Goal: Transaction & Acquisition: Purchase product/service

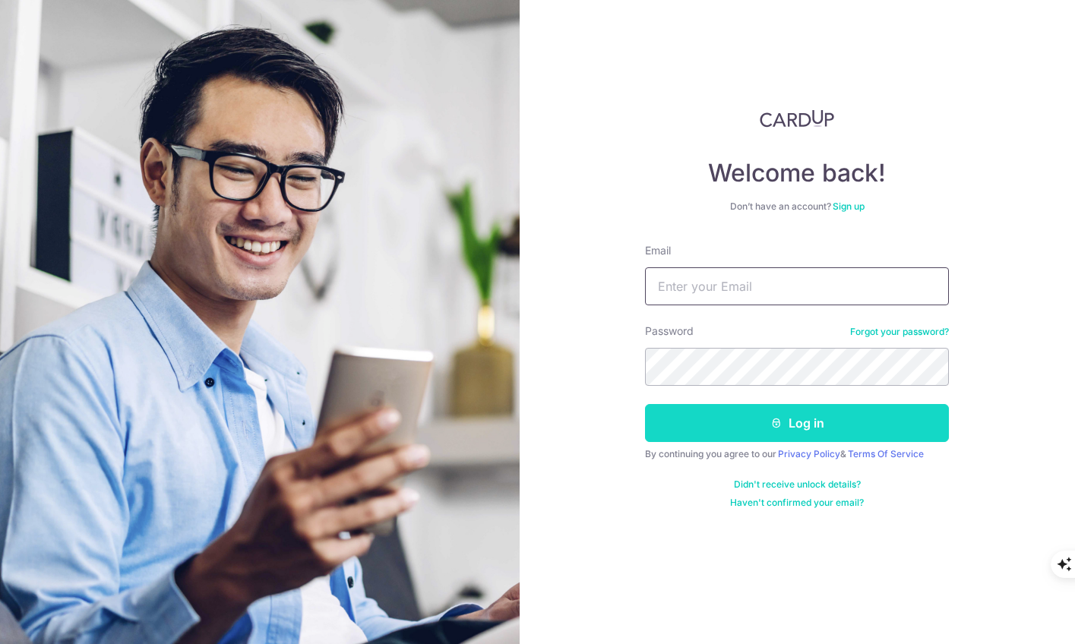
type input "[EMAIL_ADDRESS][DOMAIN_NAME]"
click at [718, 422] on button "Log in" at bounding box center [797, 423] width 304 height 38
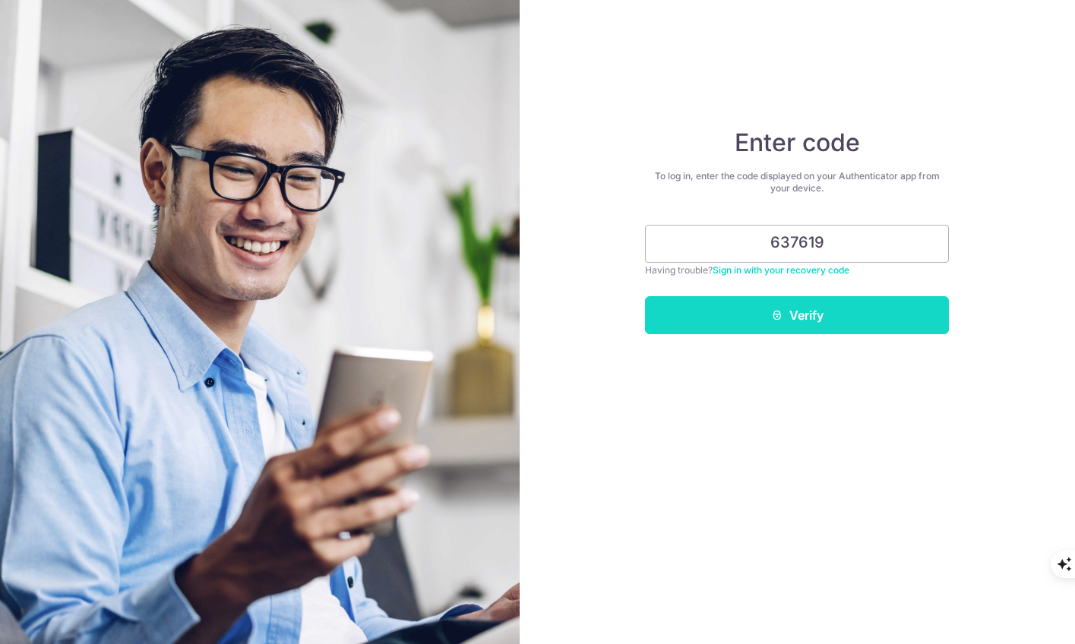
type input "637619"
click at [715, 305] on button "Verify" at bounding box center [797, 315] width 304 height 38
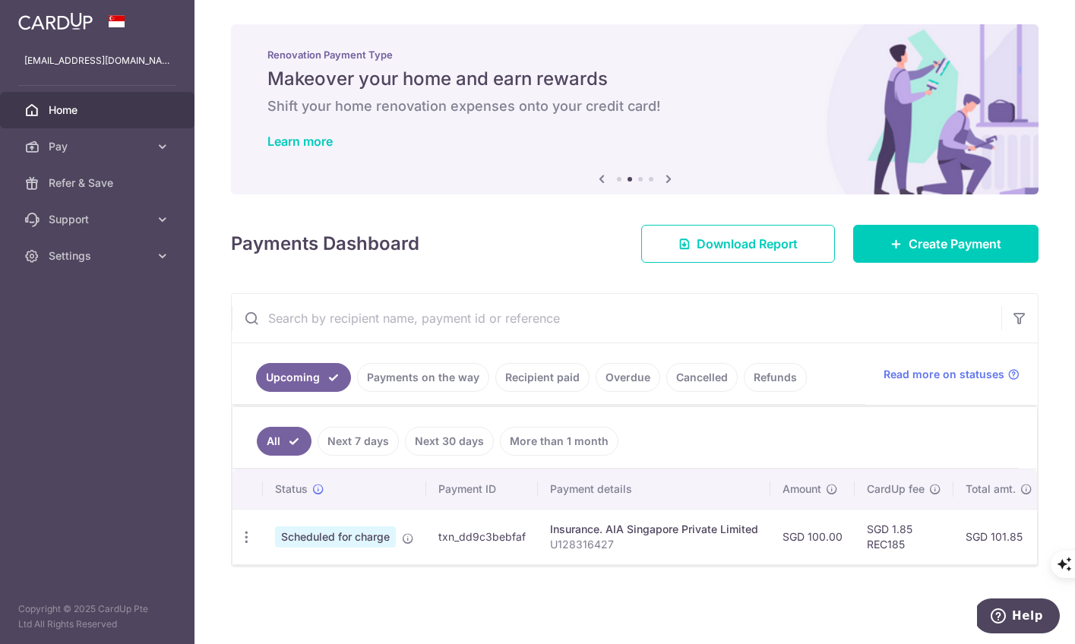
click at [543, 383] on link "Recipient paid" at bounding box center [542, 377] width 94 height 29
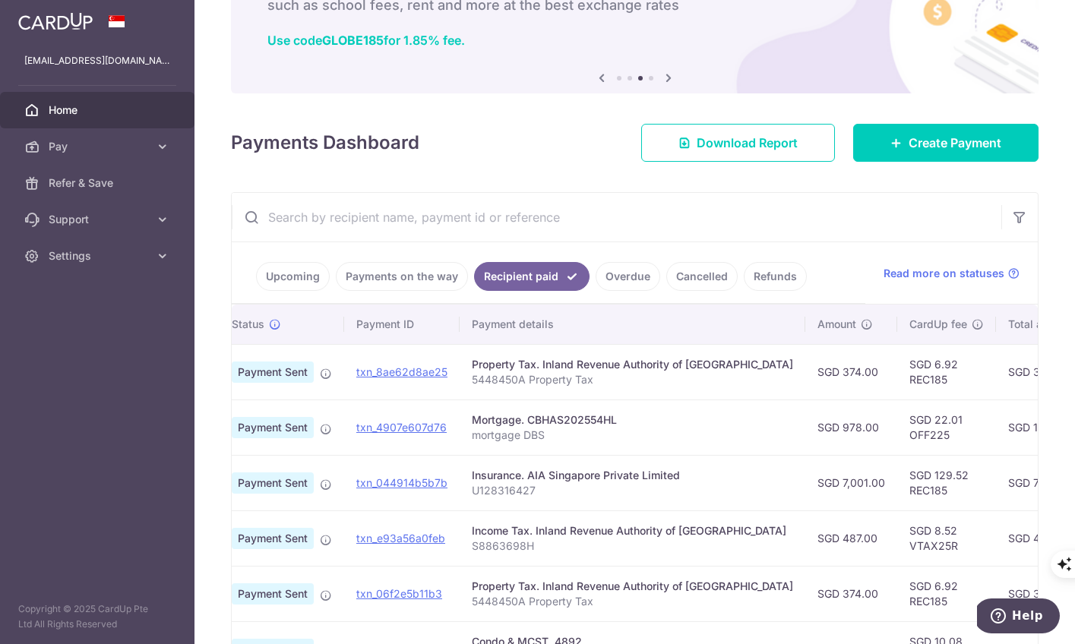
scroll to position [127, 0]
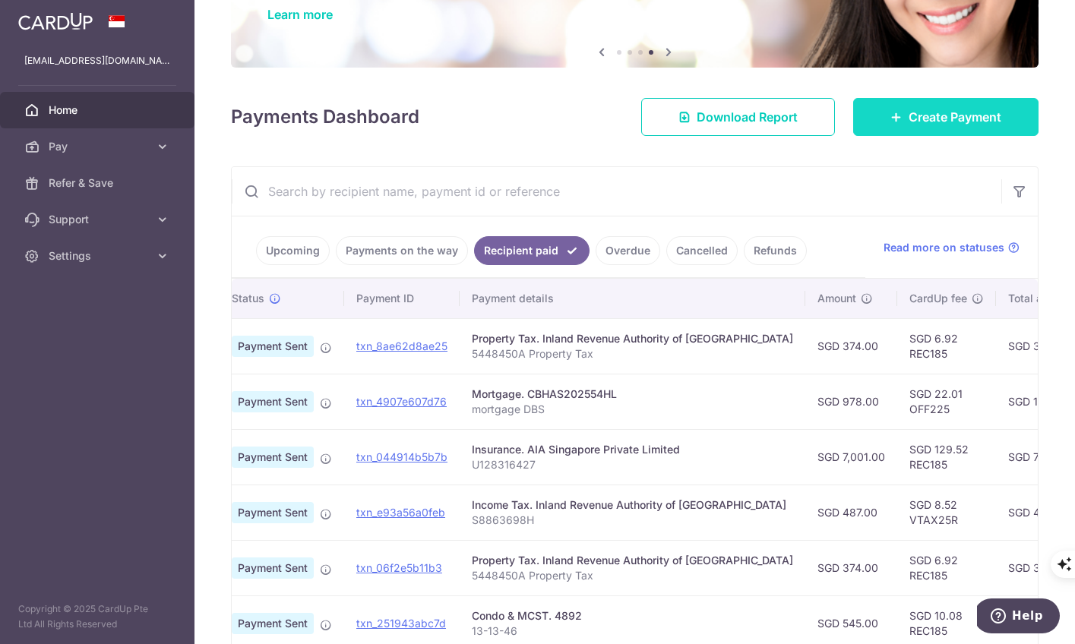
click at [937, 117] on span "Create Payment" at bounding box center [955, 117] width 93 height 18
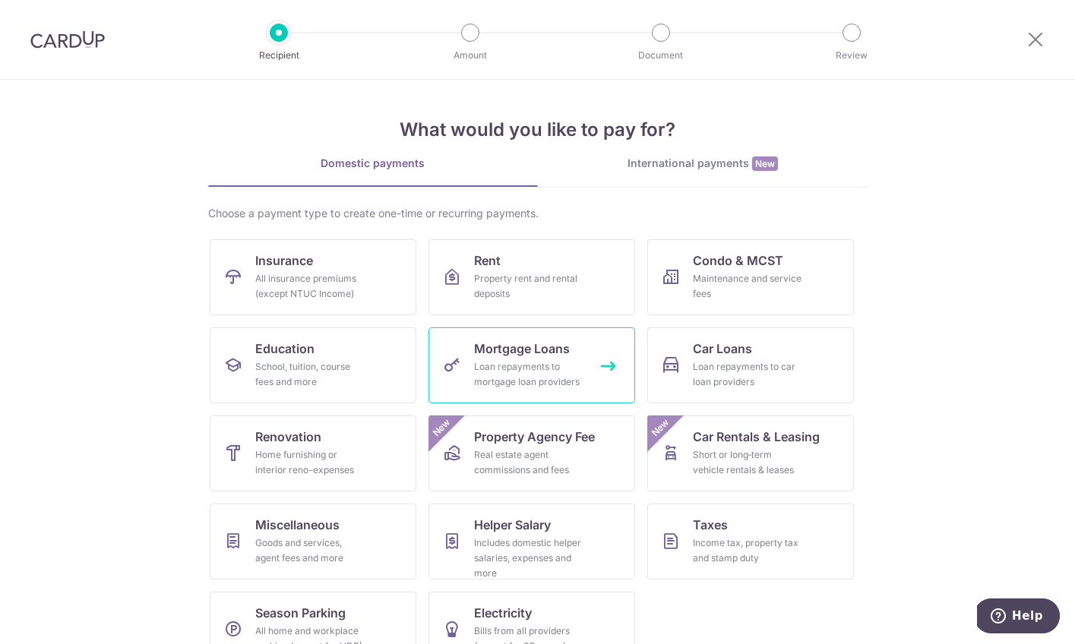
scroll to position [36, 0]
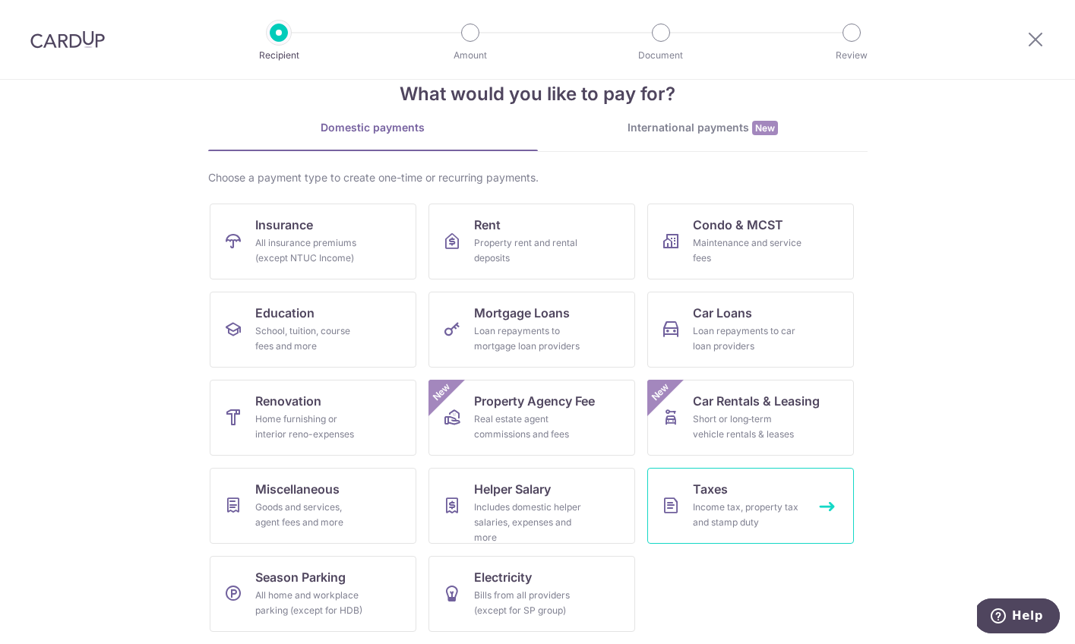
click at [728, 498] on link "Taxes Income tax, property tax and stamp duty" at bounding box center [750, 506] width 207 height 76
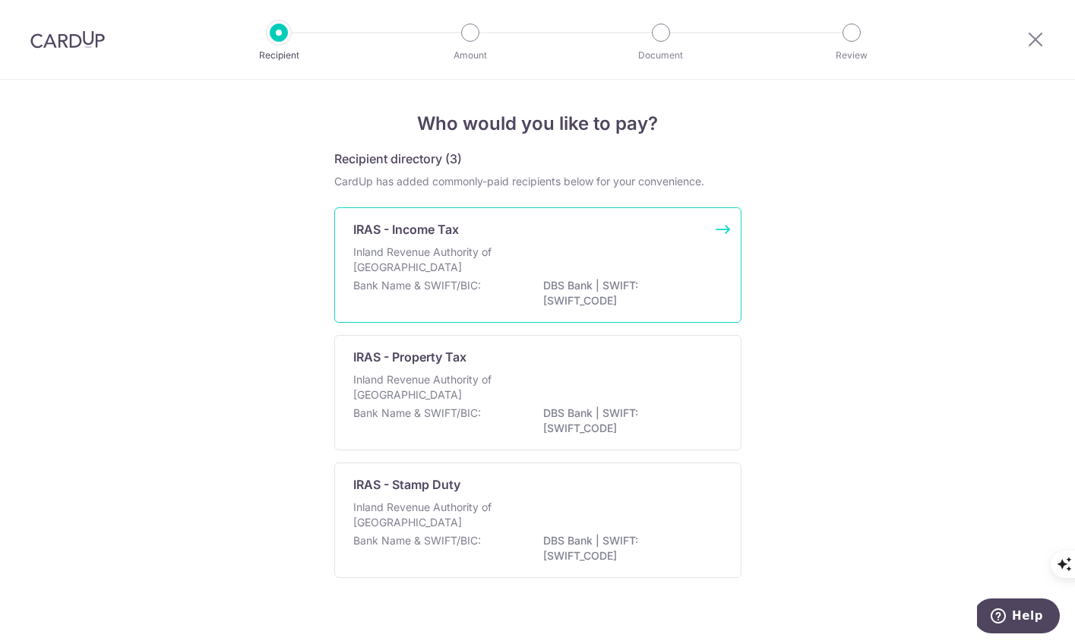
click at [500, 260] on p "Inland Revenue Authority of Singapore" at bounding box center [433, 260] width 161 height 30
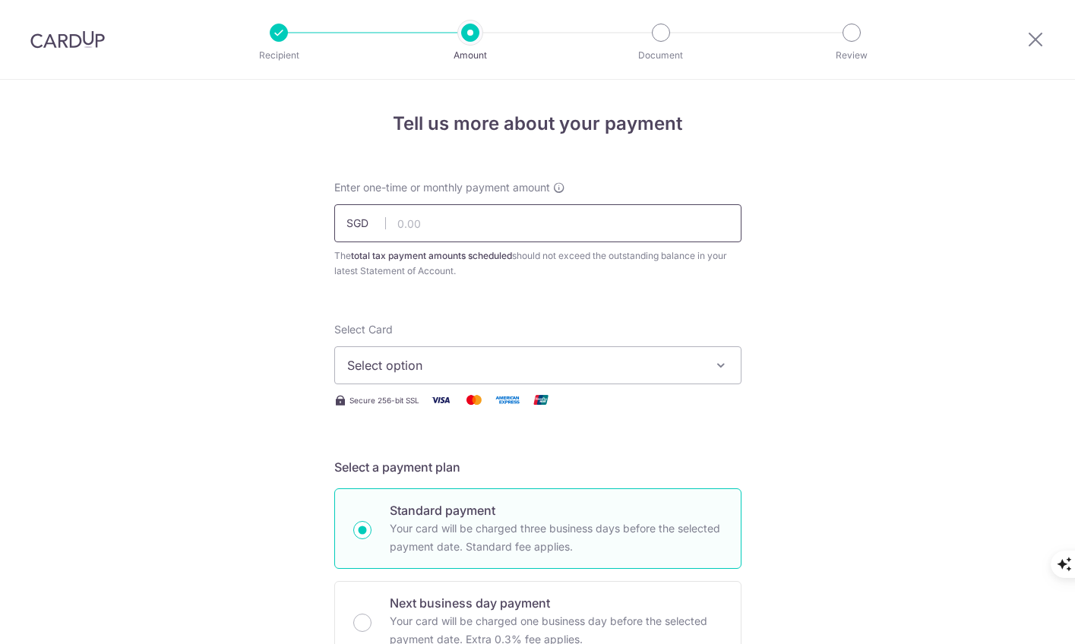
click at [476, 217] on input "text" at bounding box center [537, 223] width 407 height 38
type input "487.00"
click at [359, 371] on span "Select option" at bounding box center [524, 365] width 354 height 18
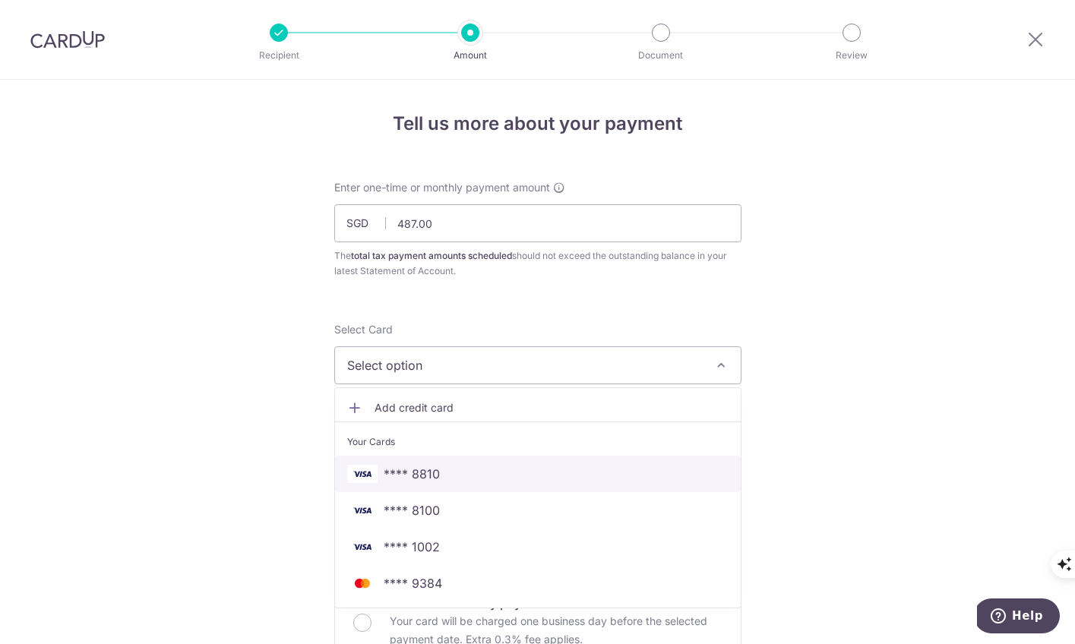
click at [419, 476] on span "**** 8810" at bounding box center [412, 474] width 56 height 18
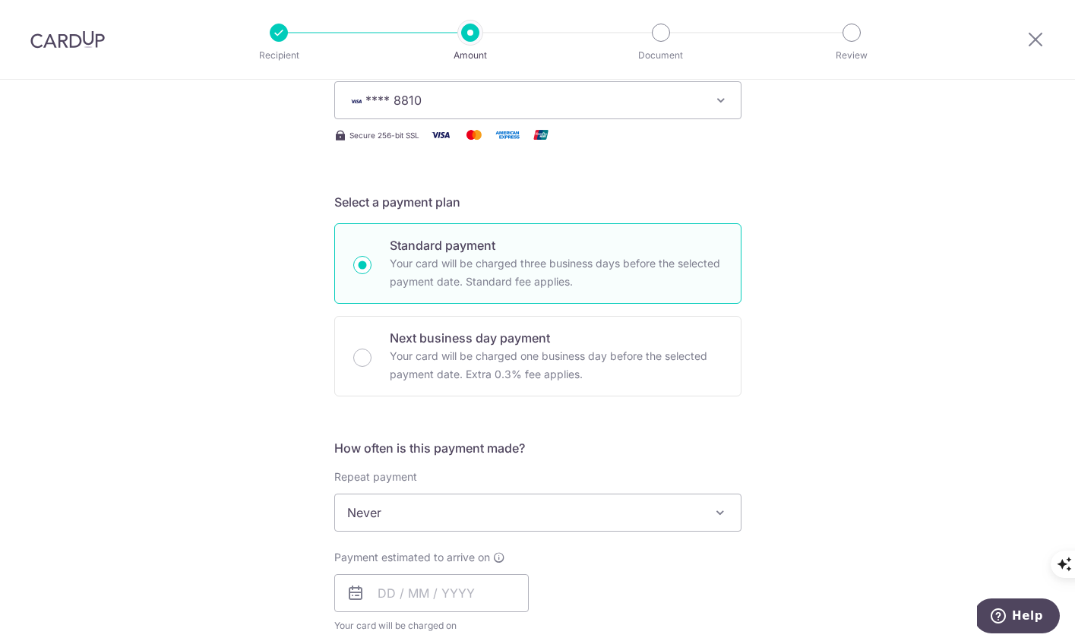
scroll to position [372, 0]
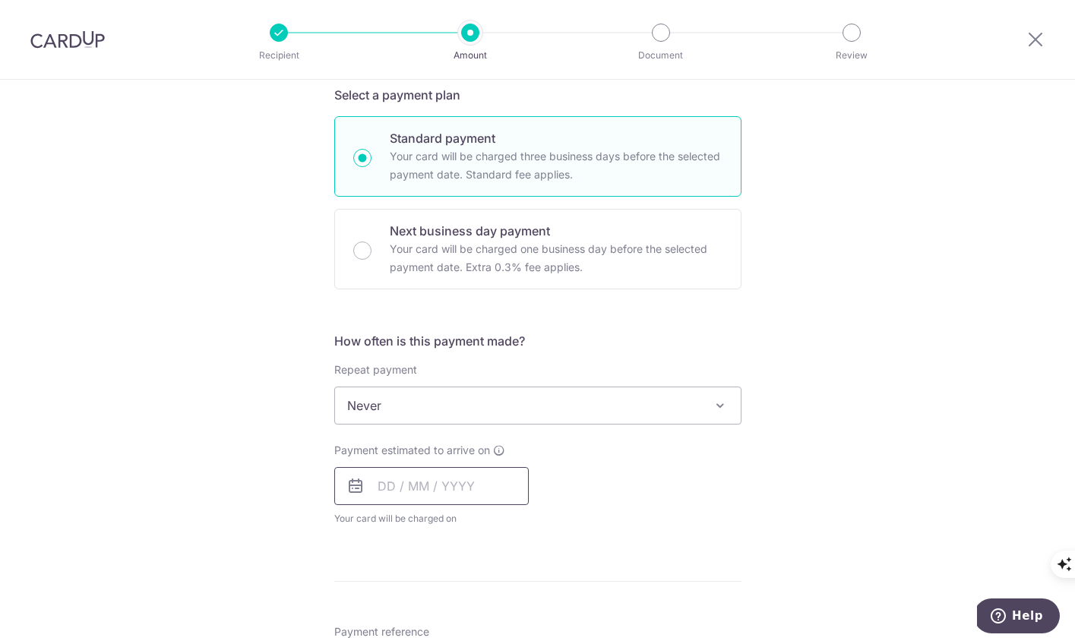
click at [438, 491] on input "text" at bounding box center [431, 486] width 195 height 38
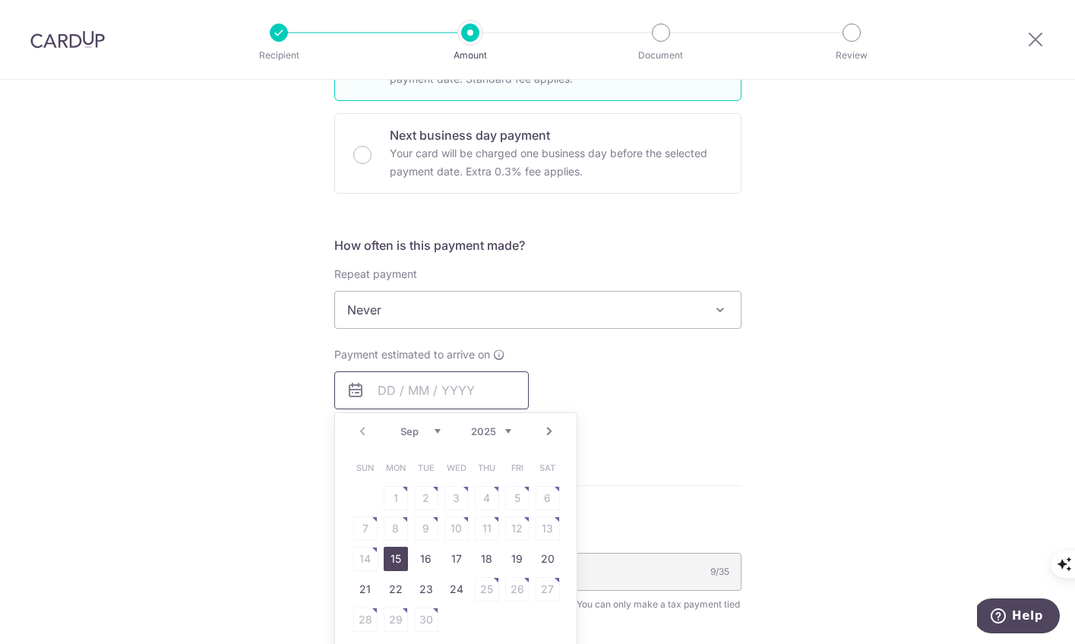
scroll to position [519, 0]
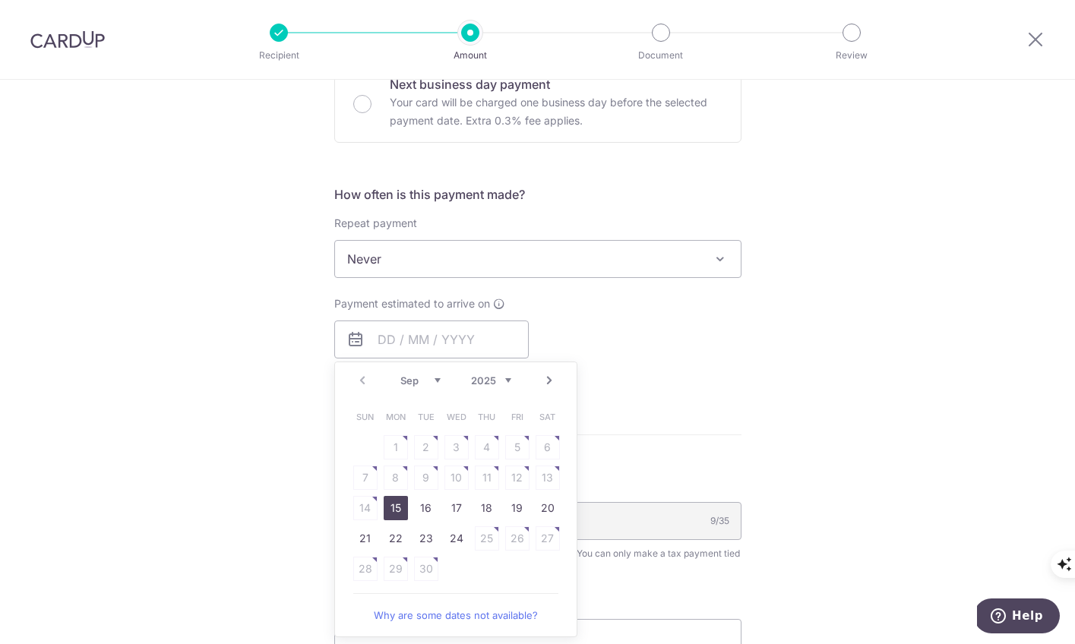
click at [400, 511] on link "15" at bounding box center [396, 508] width 24 height 24
type input "[DATE]"
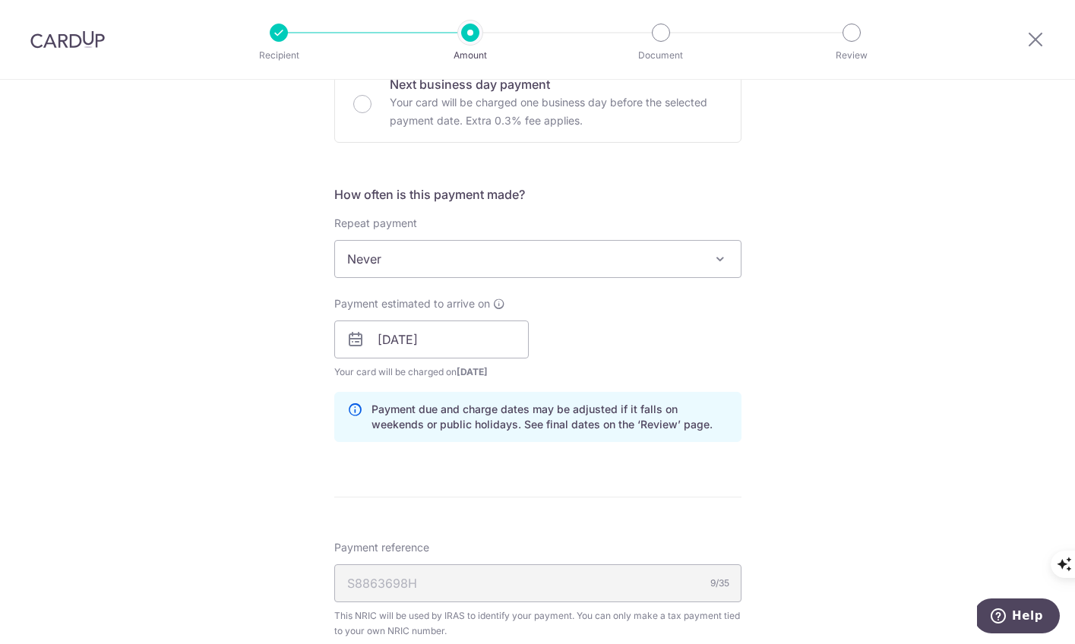
click at [704, 351] on div "Payment estimated to arrive on 15/09/2025 Prev Next Sep Oct Nov Dec 2025 2026 2…" at bounding box center [538, 338] width 426 height 84
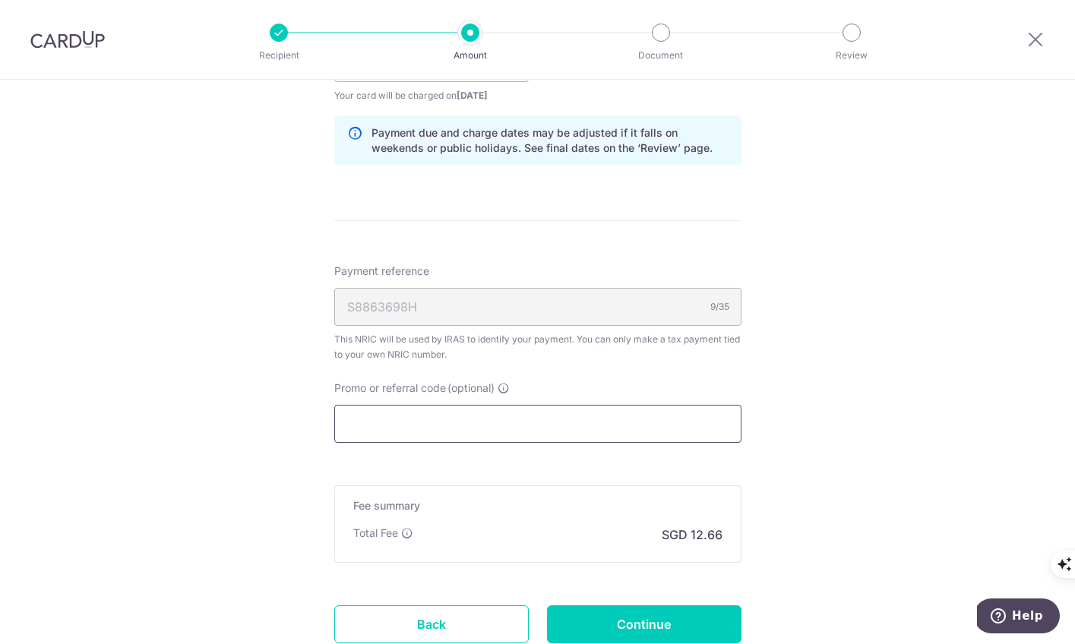
scroll to position [807, 0]
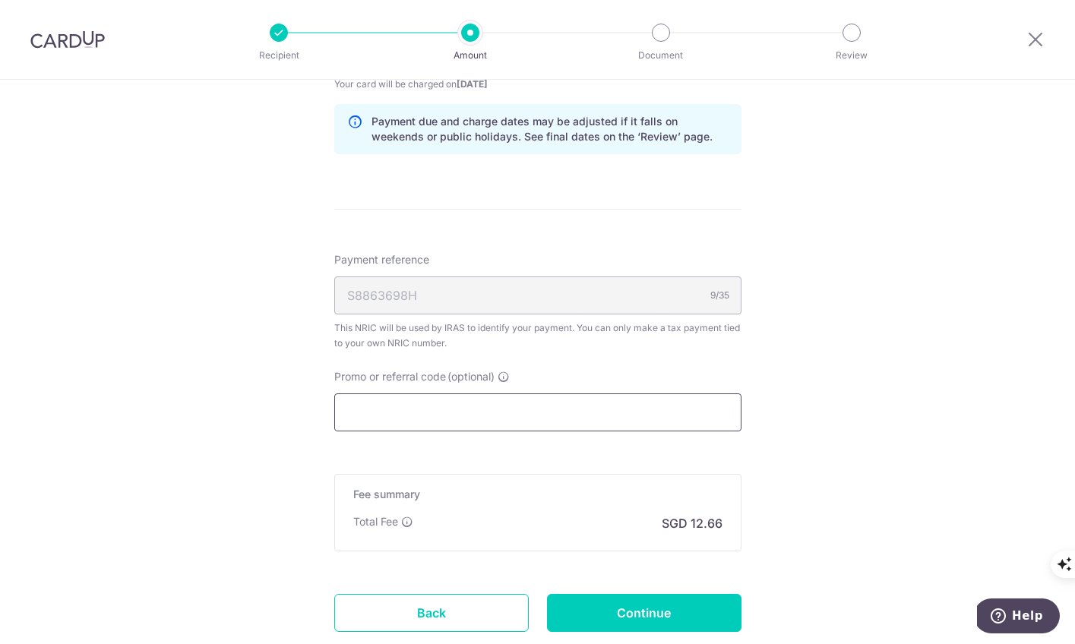
click at [607, 410] on input "Promo or referral code (optional)" at bounding box center [537, 413] width 407 height 38
paste input "VTAX25R"
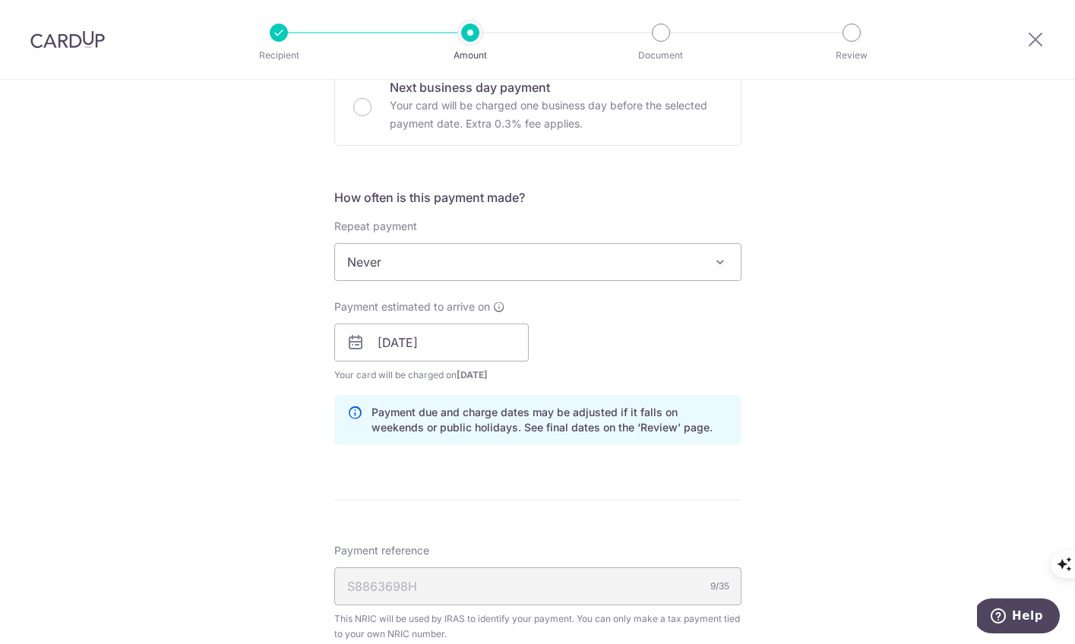
scroll to position [454, 0]
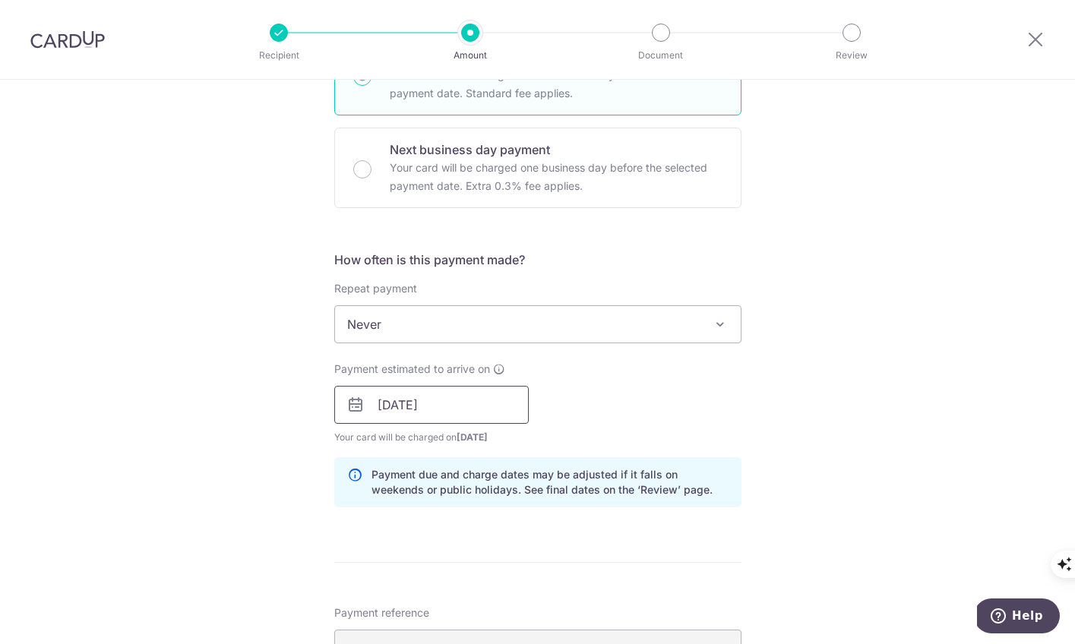
type input "VTAX25R"
click at [407, 401] on input "15/09/2025" at bounding box center [431, 405] width 195 height 38
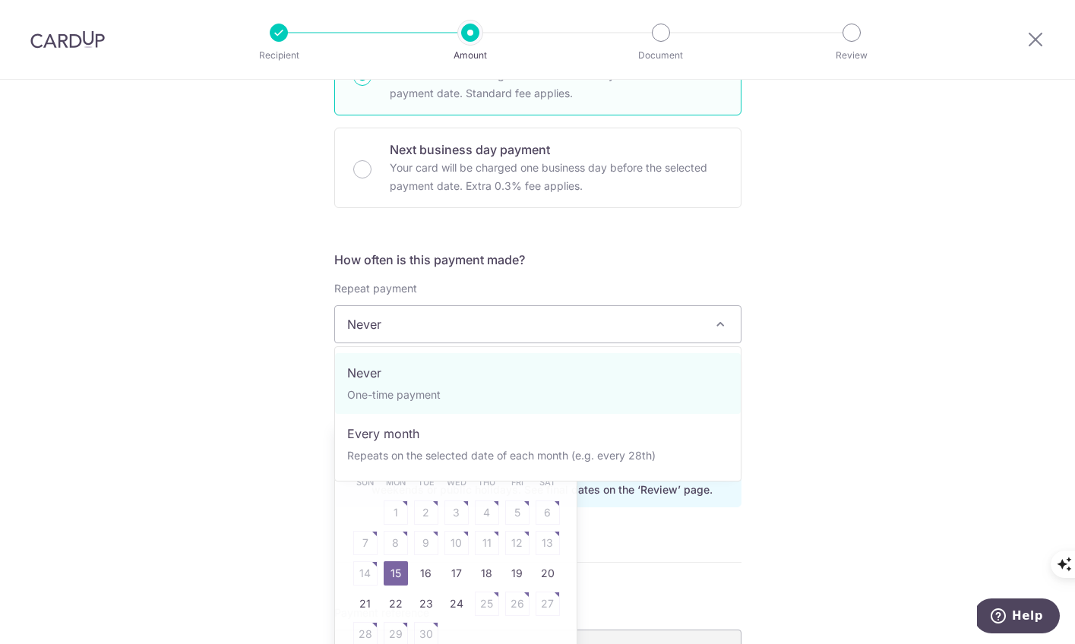
click at [412, 326] on span "Never" at bounding box center [538, 324] width 406 height 36
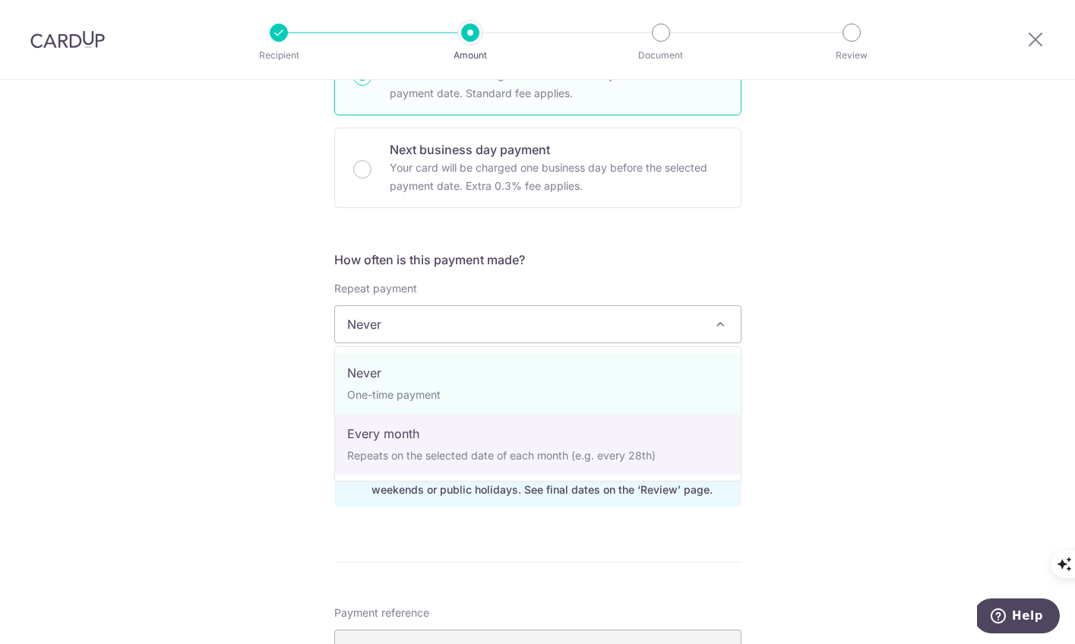
select select "3"
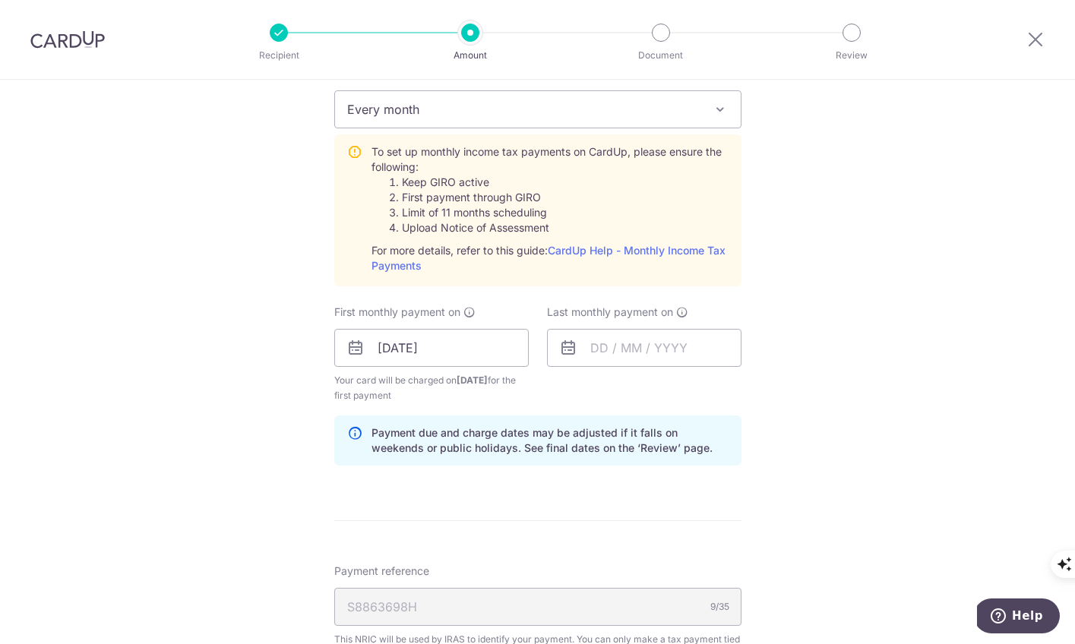
scroll to position [700, 0]
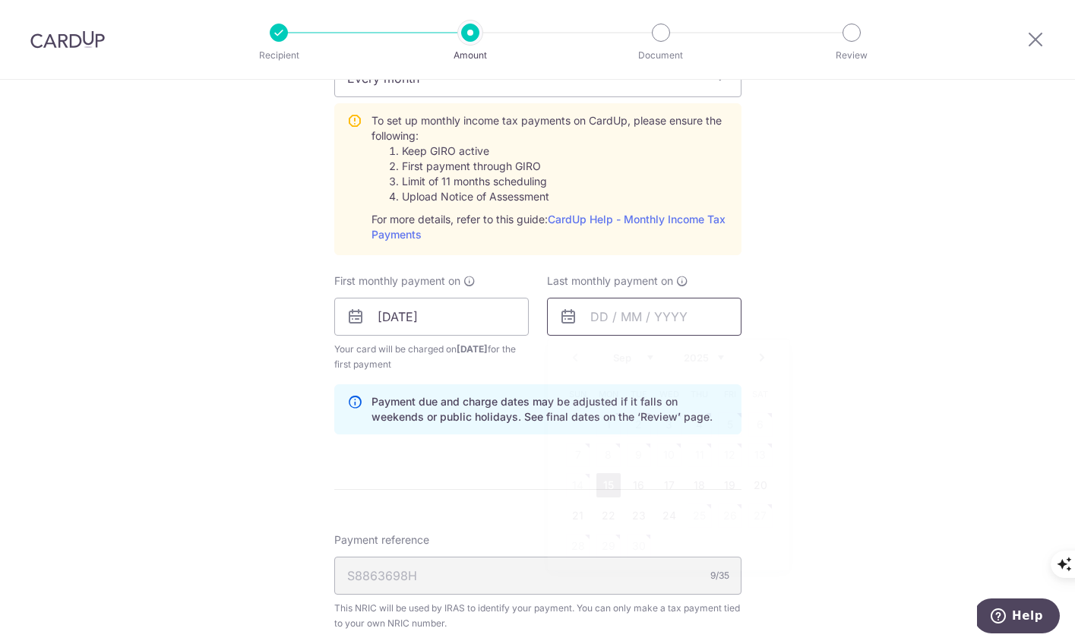
click at [630, 313] on input "text" at bounding box center [644, 317] width 195 height 38
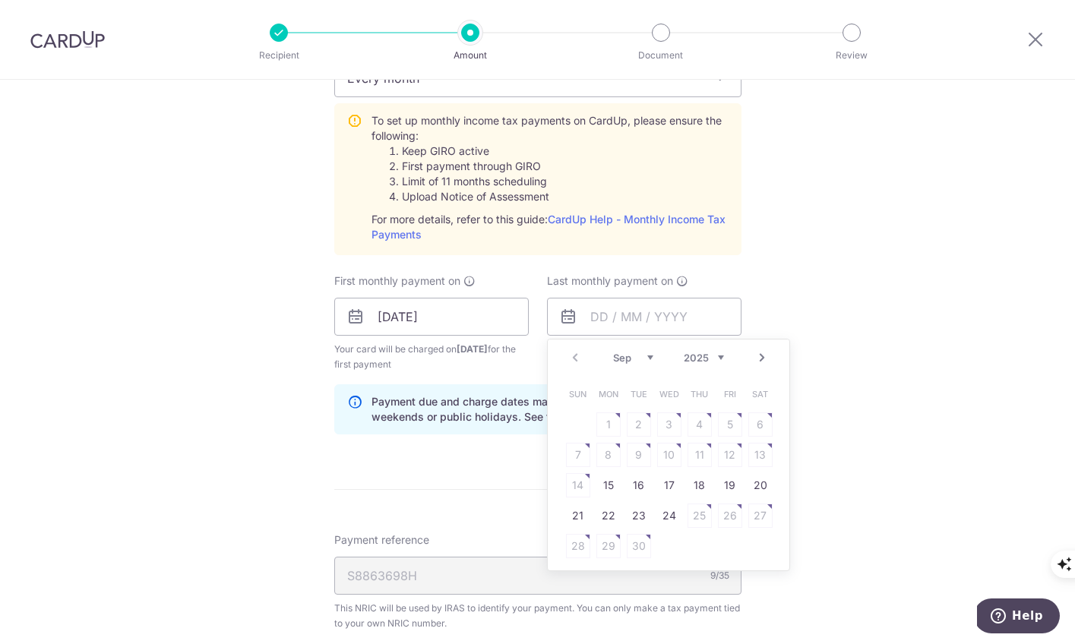
click at [764, 357] on link "Next" at bounding box center [762, 358] width 18 height 18
click at [637, 491] on link "14" at bounding box center [639, 485] width 24 height 24
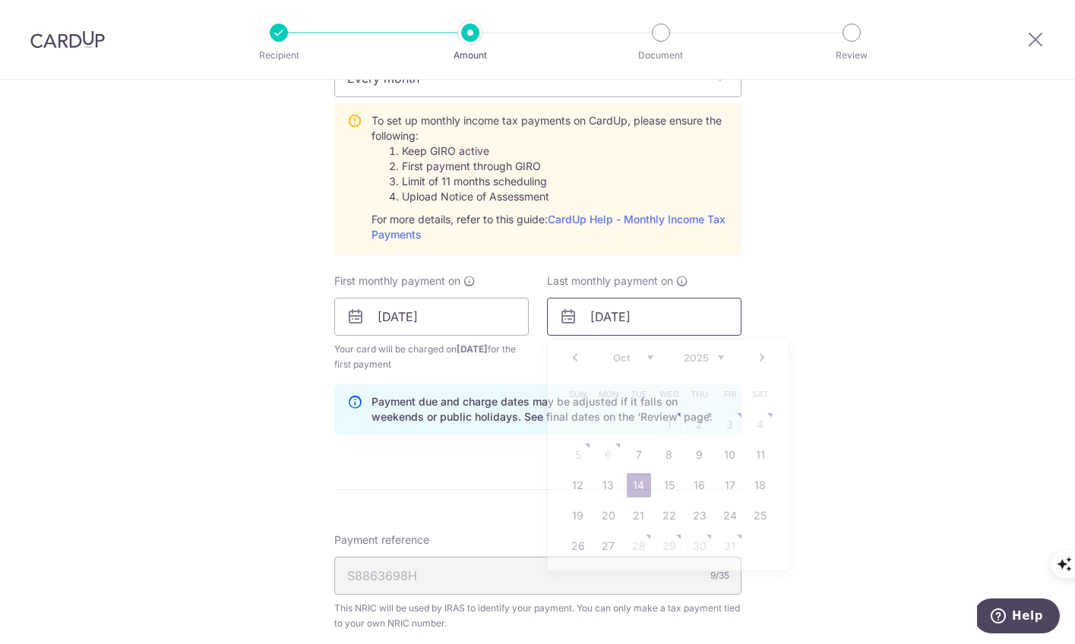
click at [700, 315] on input "14/10/2025" at bounding box center [644, 317] width 195 height 38
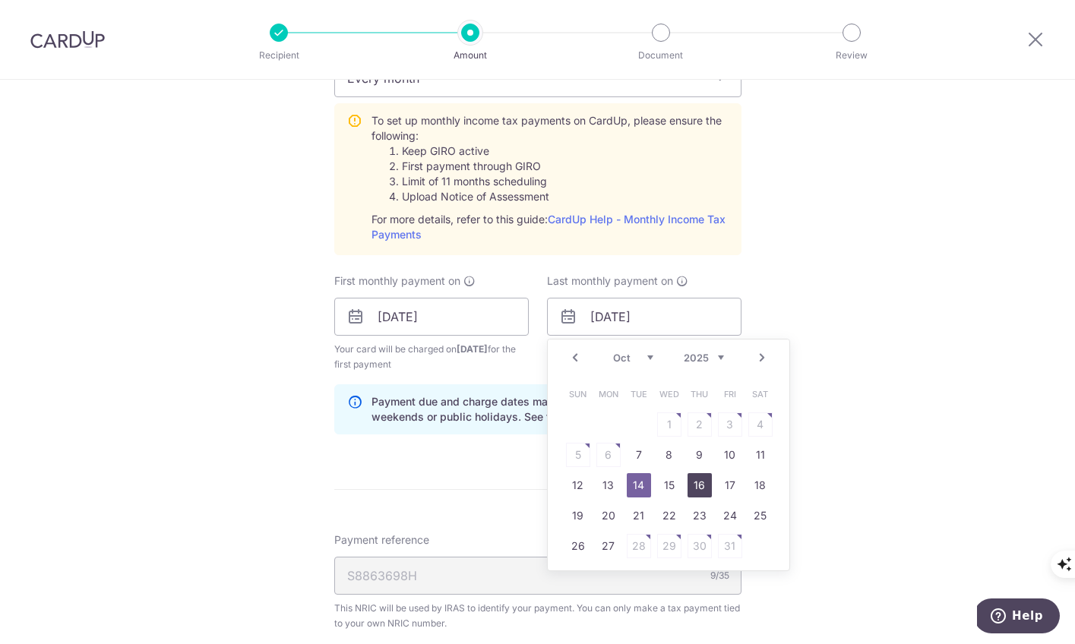
click at [700, 489] on link "16" at bounding box center [700, 485] width 24 height 24
type input "16/10/2025"
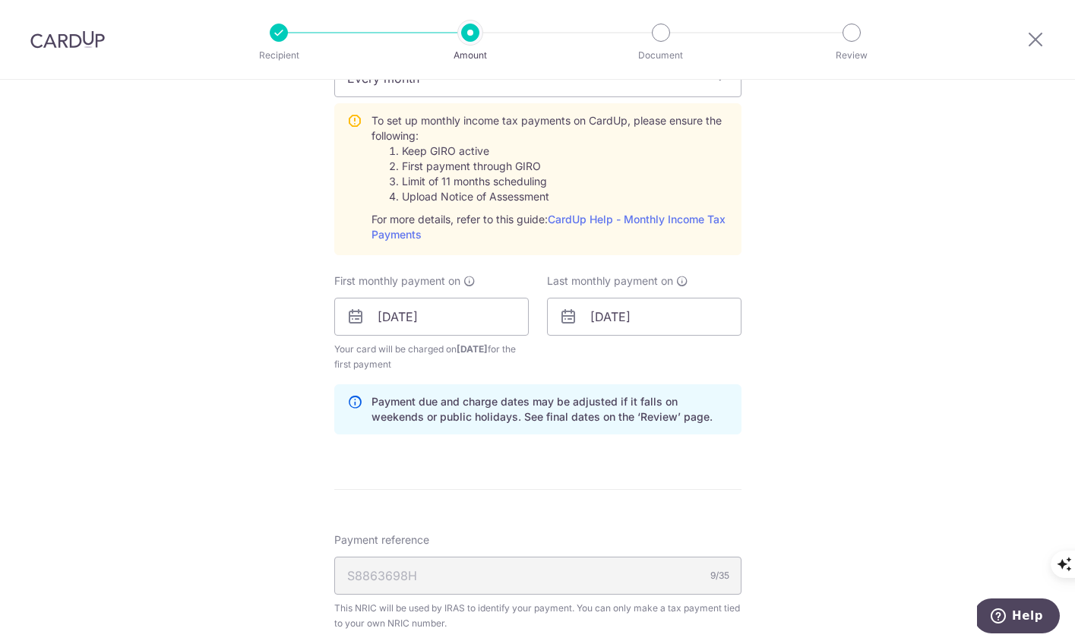
click at [817, 423] on div "Tell us more about your payment Enter one-time or monthly payment amount SGD 48…" at bounding box center [537, 237] width 1075 height 1715
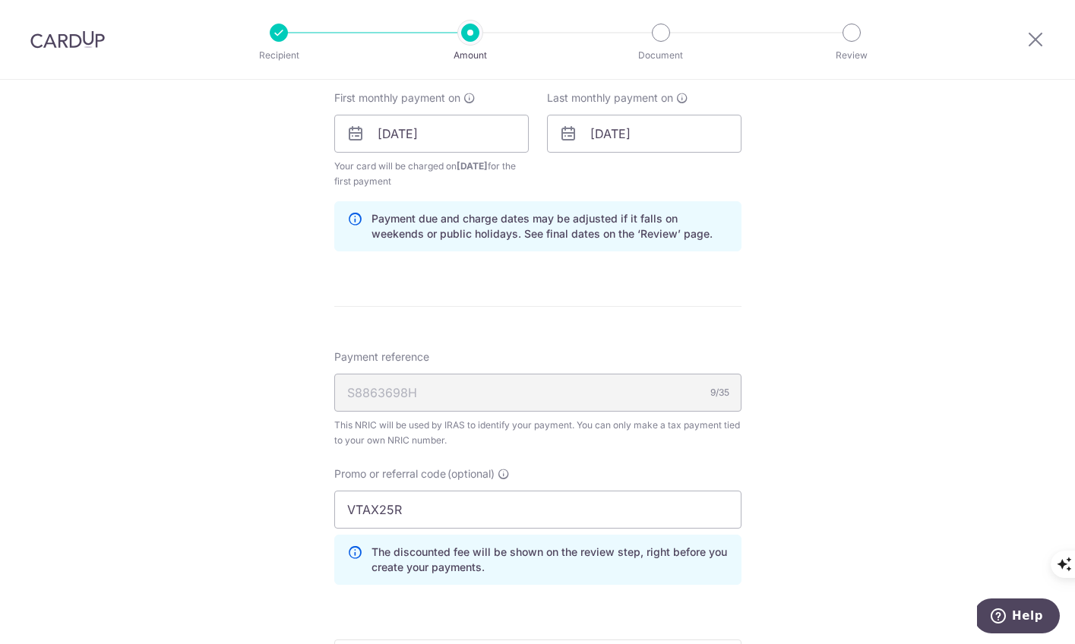
scroll to position [1150, 0]
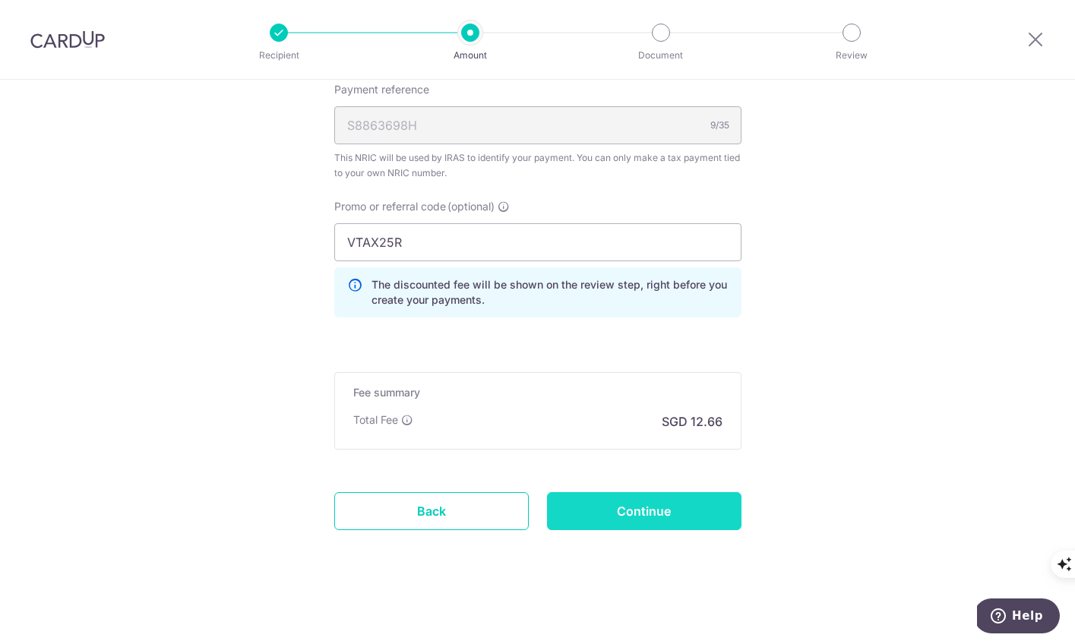
click at [682, 504] on input "Continue" at bounding box center [644, 511] width 195 height 38
type input "Create Schedule"
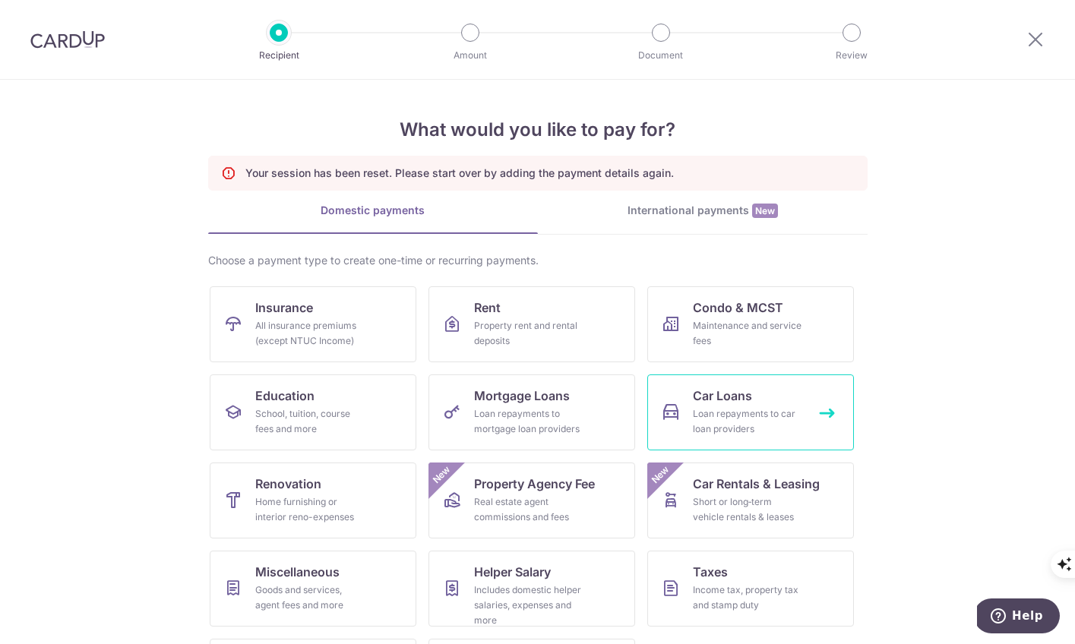
scroll to position [83, 0]
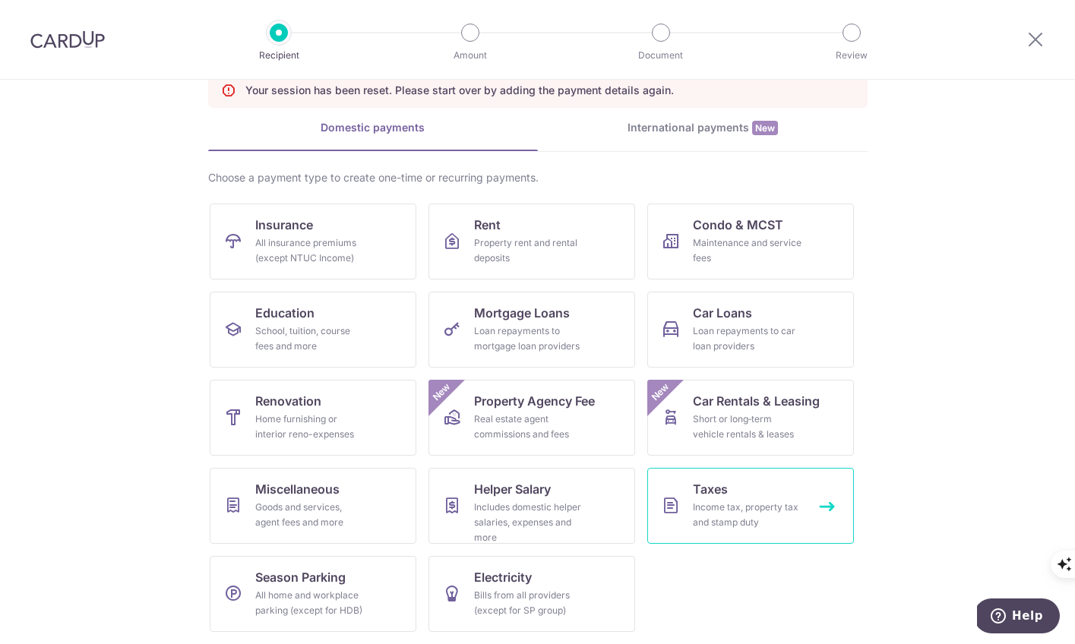
click at [696, 500] on div "Income tax, property tax and stamp duty" at bounding box center [747, 515] width 109 height 30
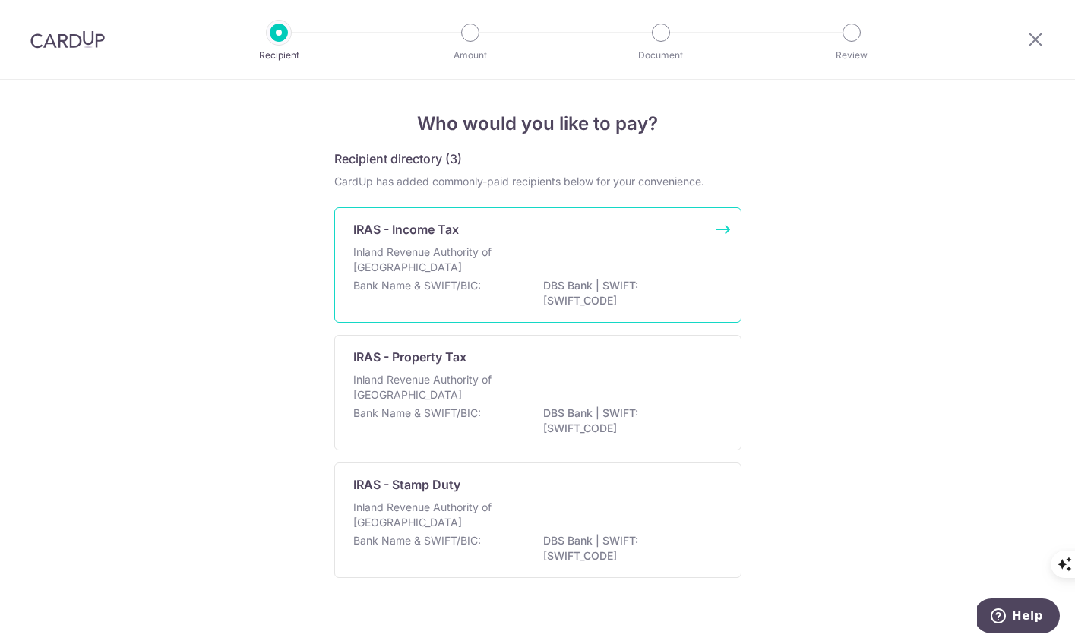
click at [573, 281] on p "DBS Bank | SWIFT: DBSSSGSGXXX" at bounding box center [628, 293] width 170 height 30
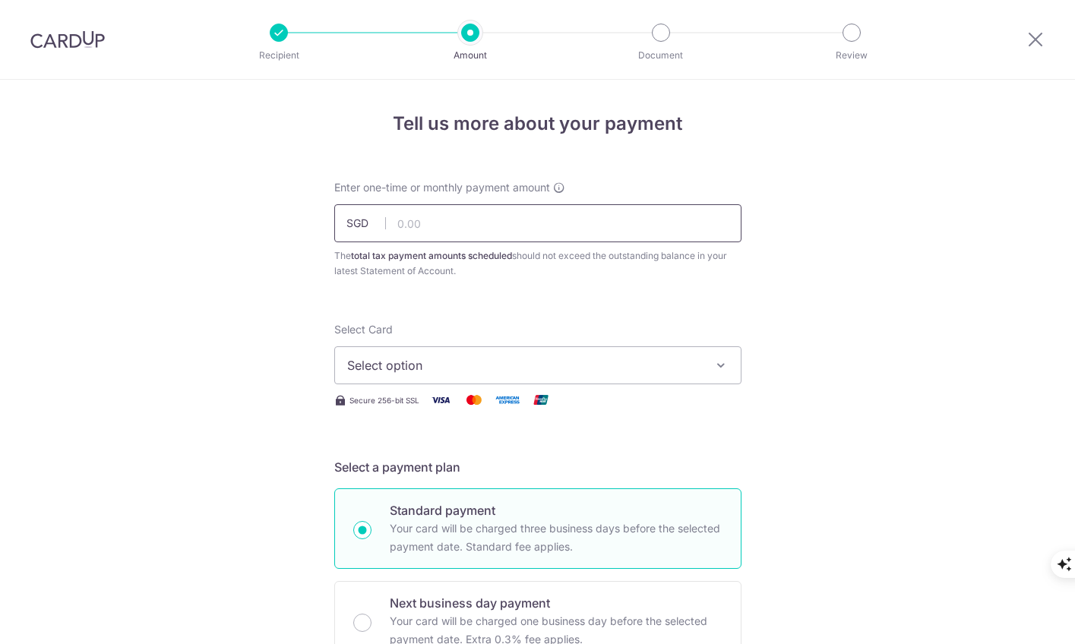
click at [478, 220] on input "text" at bounding box center [537, 223] width 407 height 38
type input "487.00"
click at [385, 355] on button "Select option" at bounding box center [537, 365] width 407 height 38
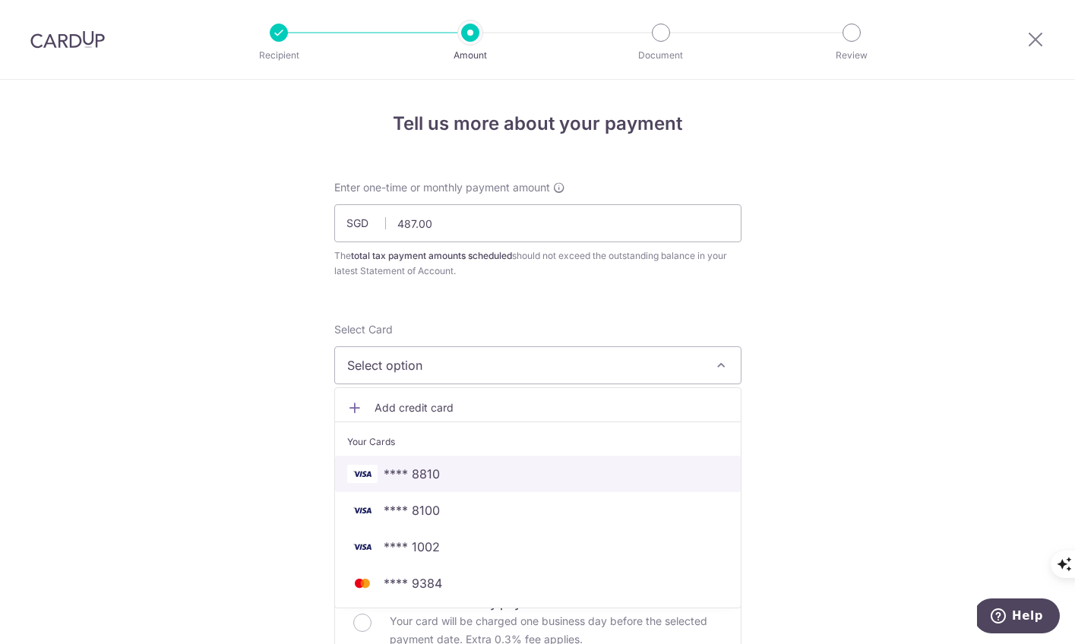
click at [397, 472] on span "**** 8810" at bounding box center [412, 474] width 56 height 18
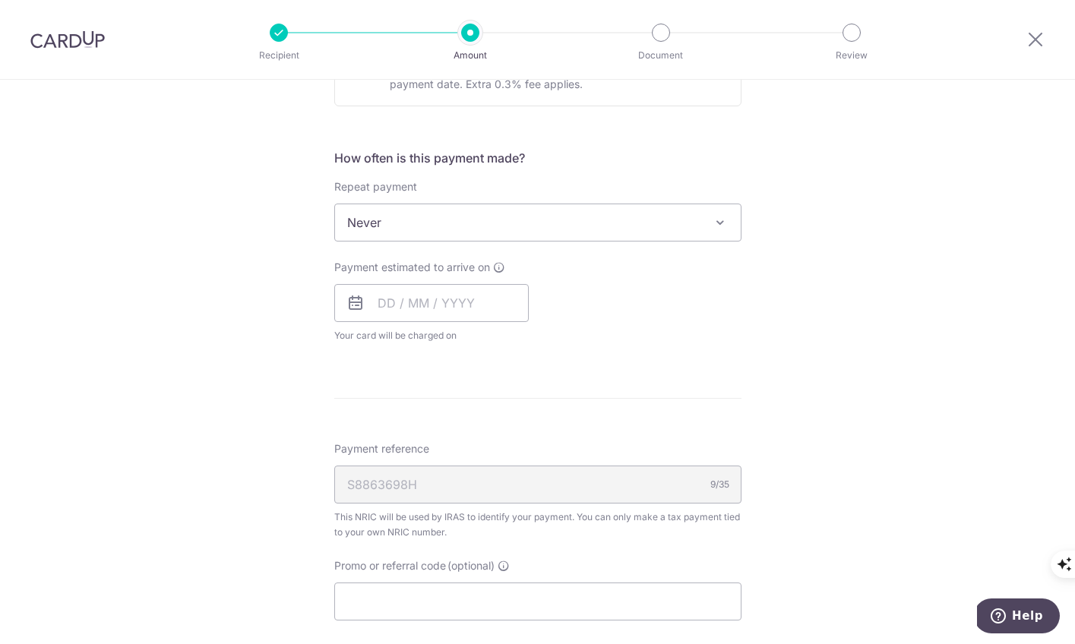
scroll to position [659, 0]
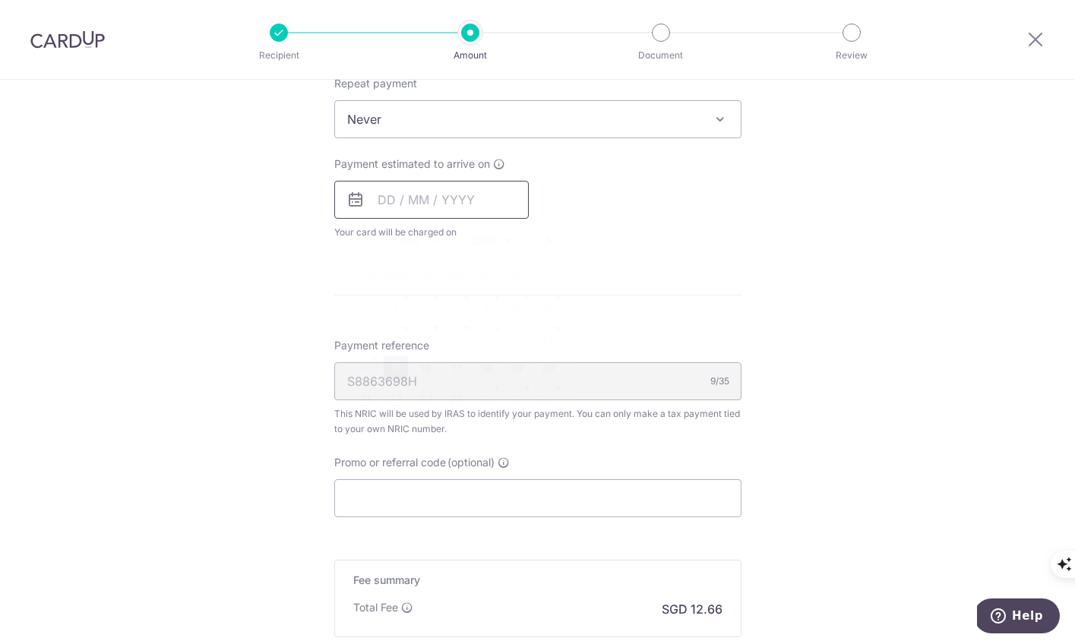
click at [414, 201] on input "text" at bounding box center [431, 200] width 195 height 38
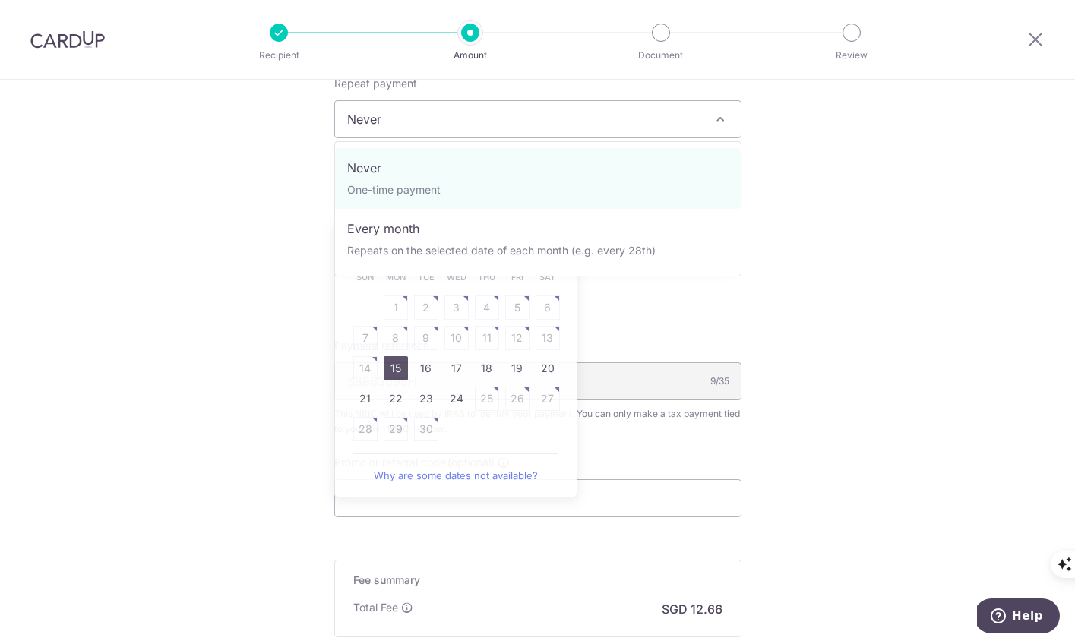
click at [406, 119] on span "Never" at bounding box center [538, 119] width 406 height 36
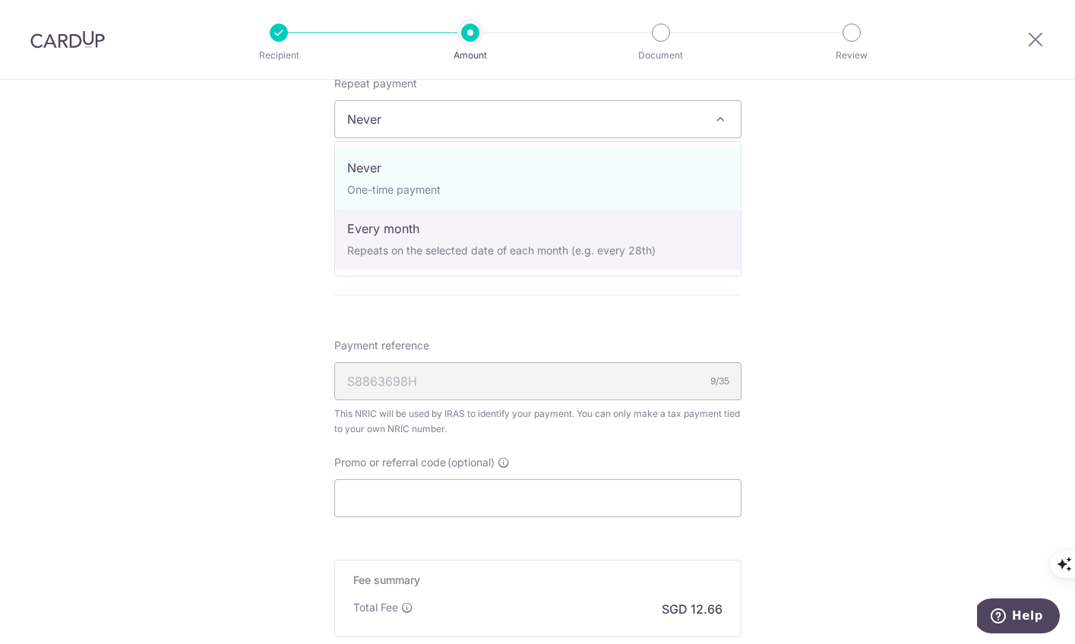
select select "3"
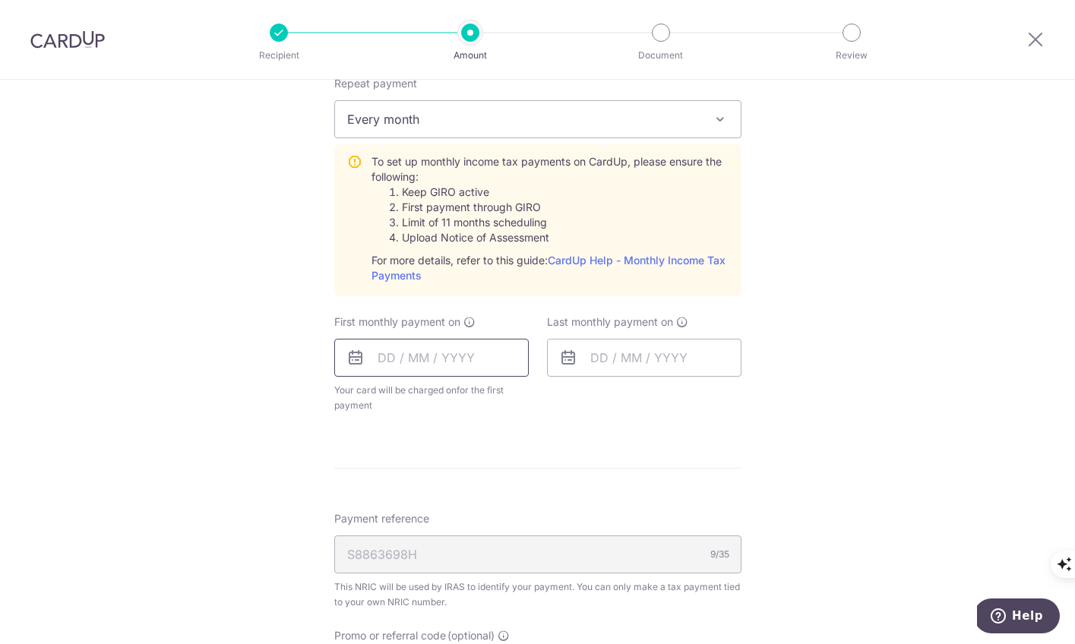
click at [415, 343] on input "text" at bounding box center [431, 358] width 195 height 38
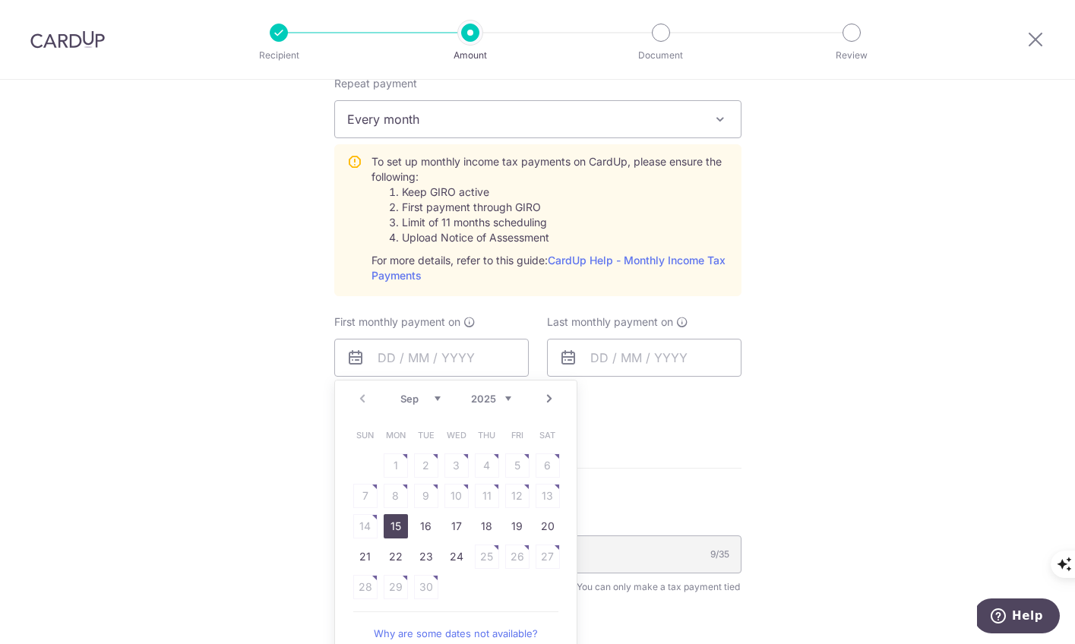
click at [398, 530] on link "15" at bounding box center [396, 526] width 24 height 24
type input "[DATE]"
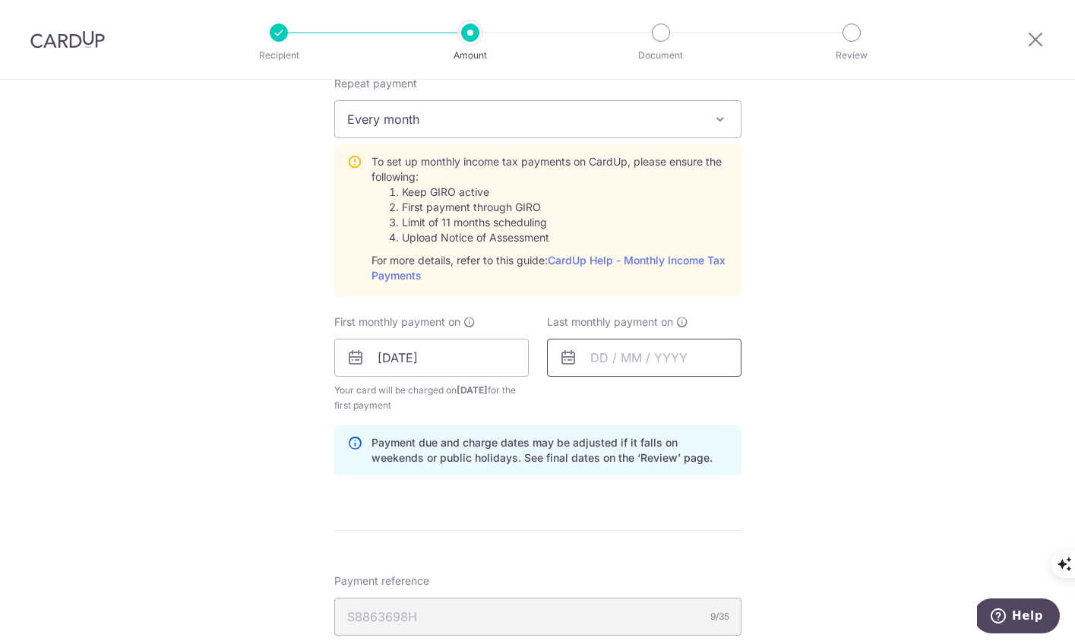
click at [623, 350] on input "text" at bounding box center [644, 358] width 195 height 38
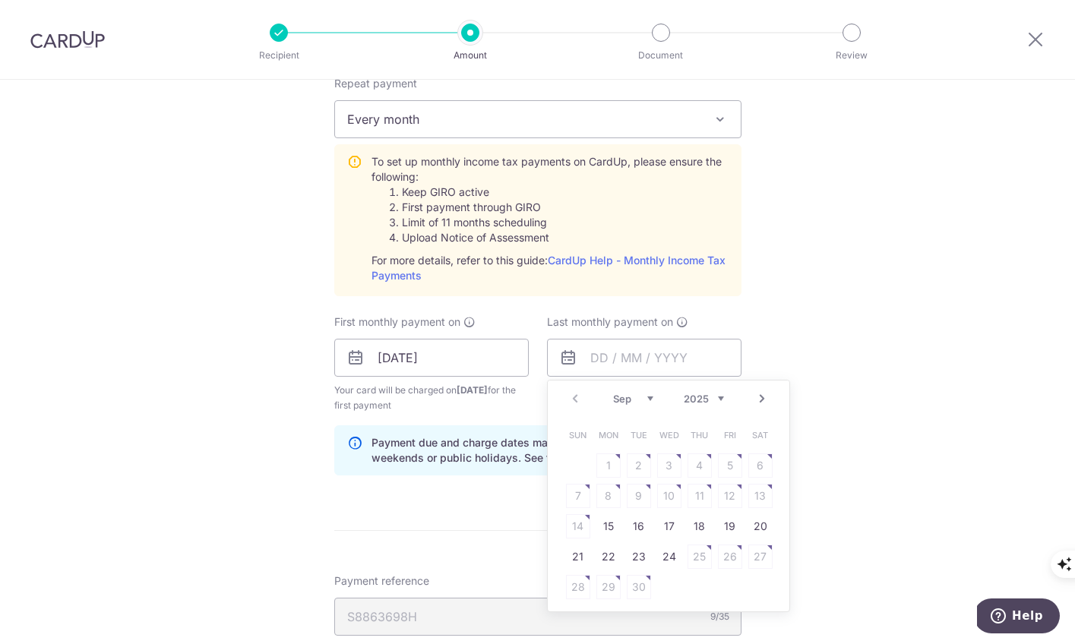
click at [649, 393] on select "Sep Oct Nov Dec" at bounding box center [633, 399] width 40 height 12
click at [766, 530] on link "18" at bounding box center [760, 526] width 24 height 24
type input "18/10/2025"
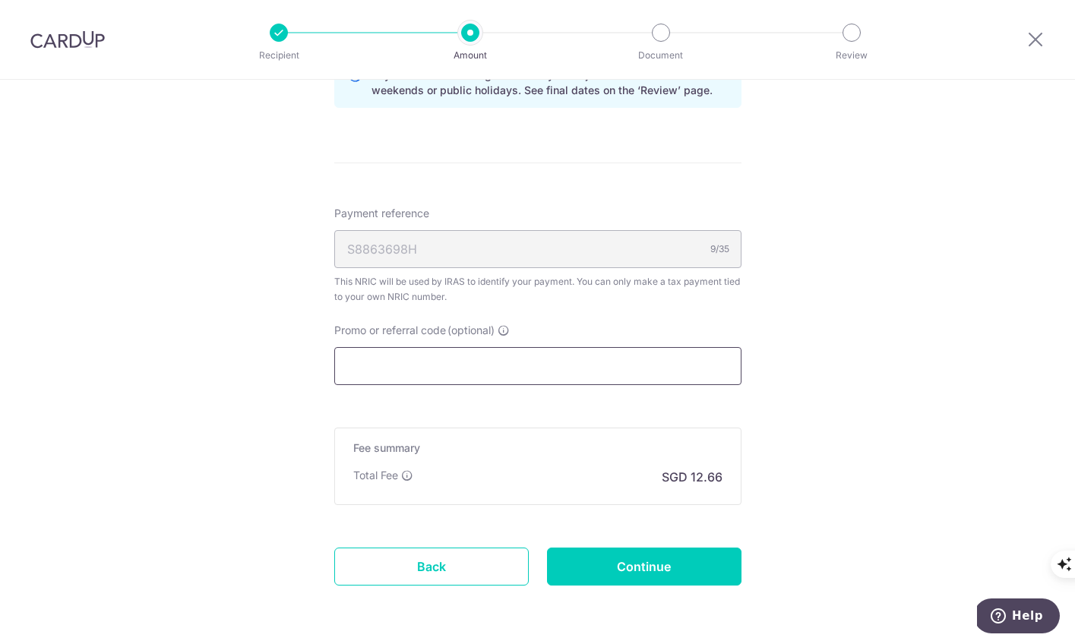
scroll to position [1082, 0]
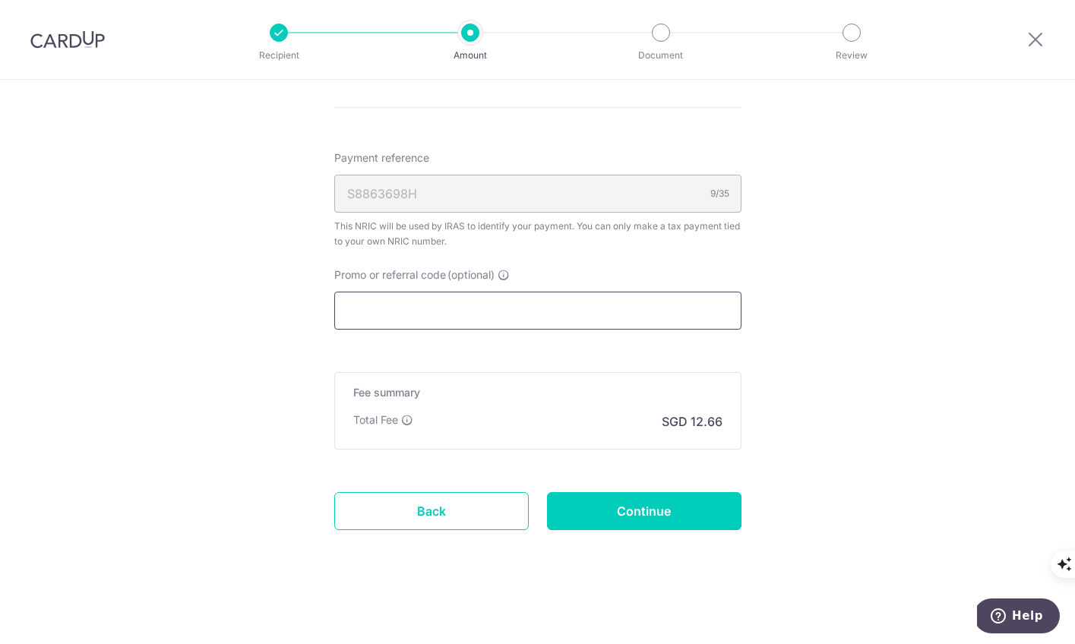
paste input "VTAX25R"
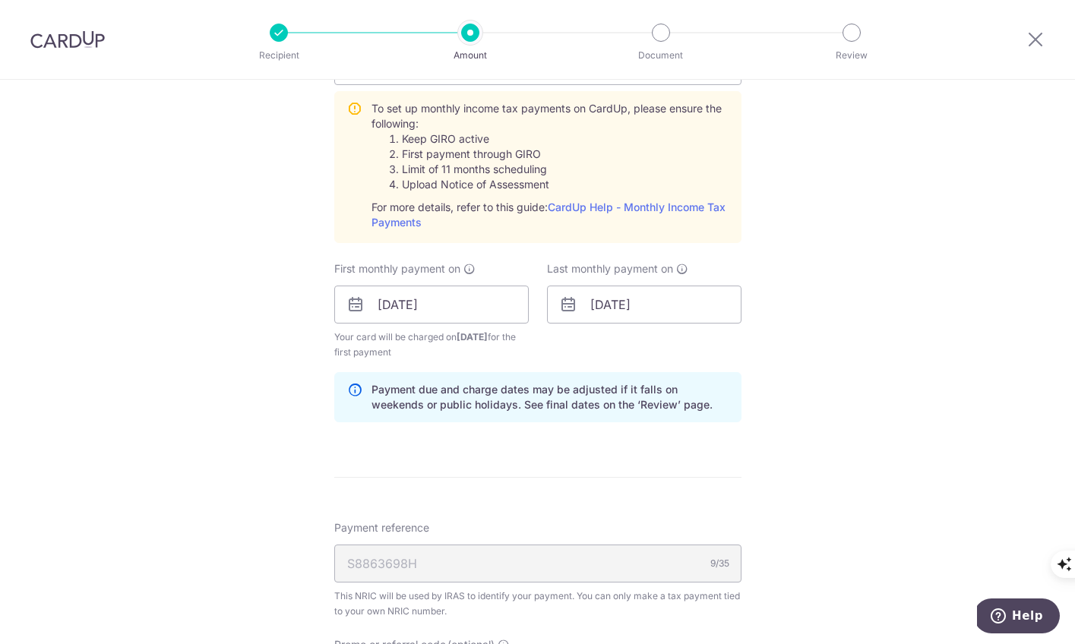
scroll to position [1094, 0]
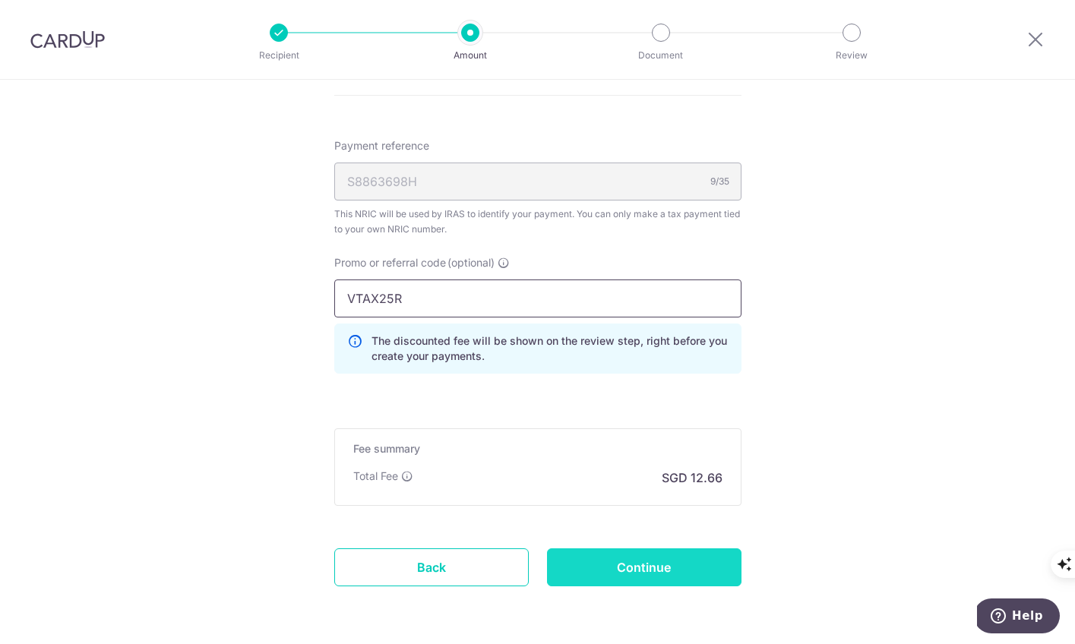
type input "VTAX25R"
click at [600, 565] on input "Continue" at bounding box center [644, 568] width 195 height 38
type input "Create Schedule"
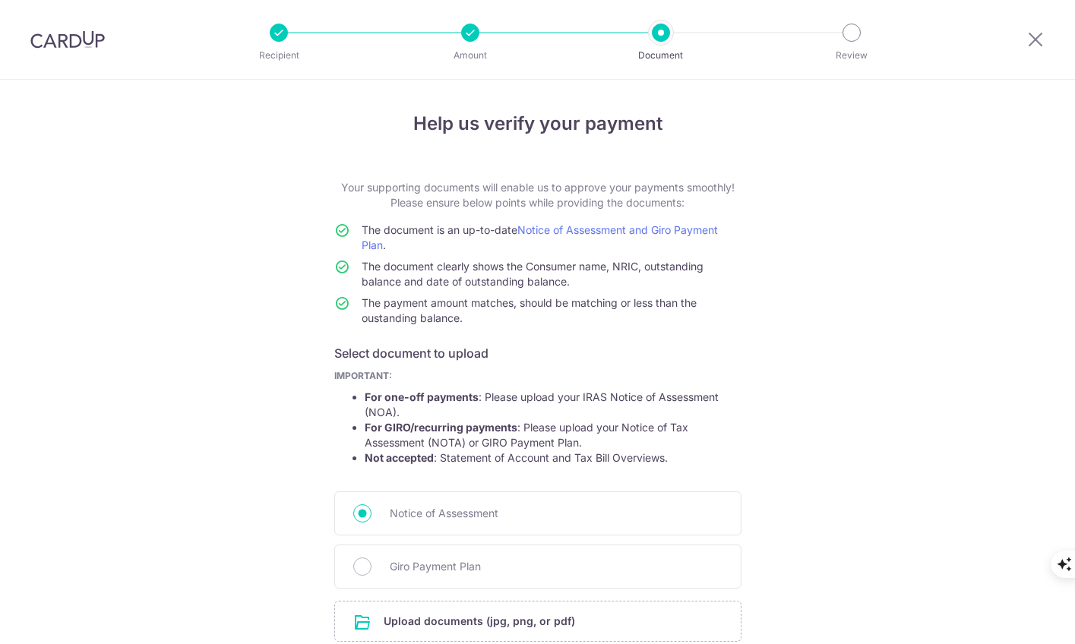
scroll to position [131, 0]
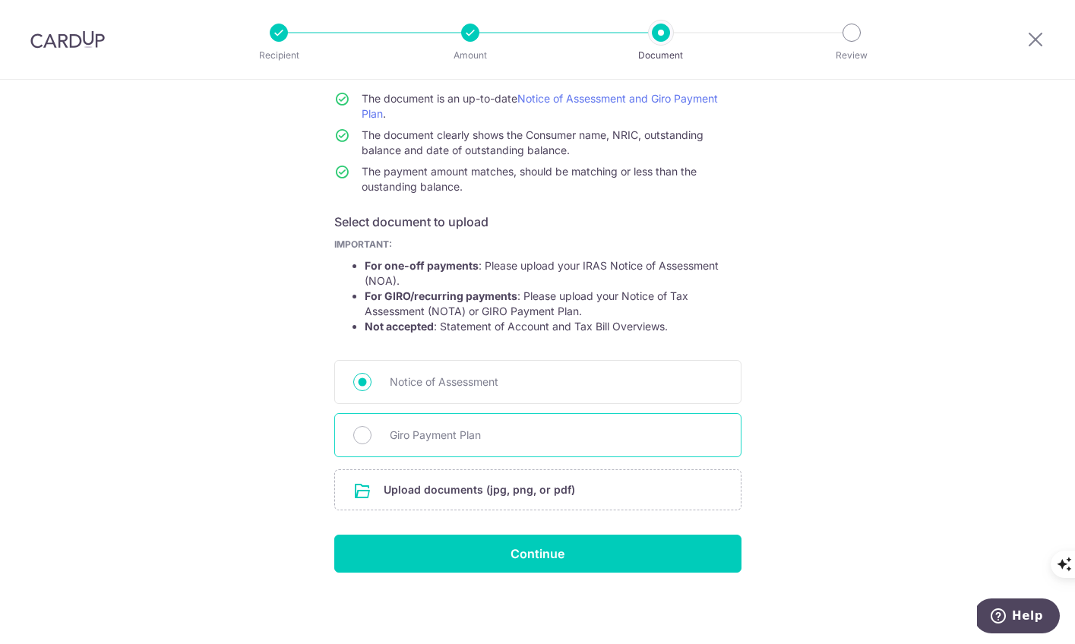
click at [493, 438] on span "Giro Payment Plan" at bounding box center [556, 435] width 333 height 18
click at [372, 438] on input "Giro Payment Plan" at bounding box center [362, 435] width 18 height 18
radio input "true"
click at [475, 492] on input "file" at bounding box center [538, 490] width 406 height 40
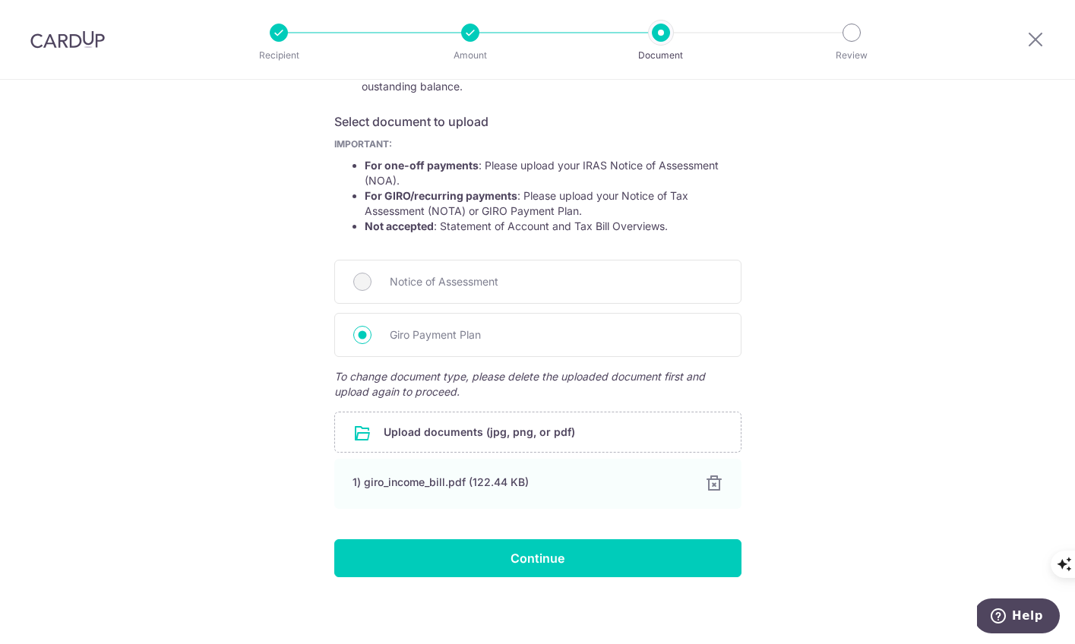
scroll to position [236, 0]
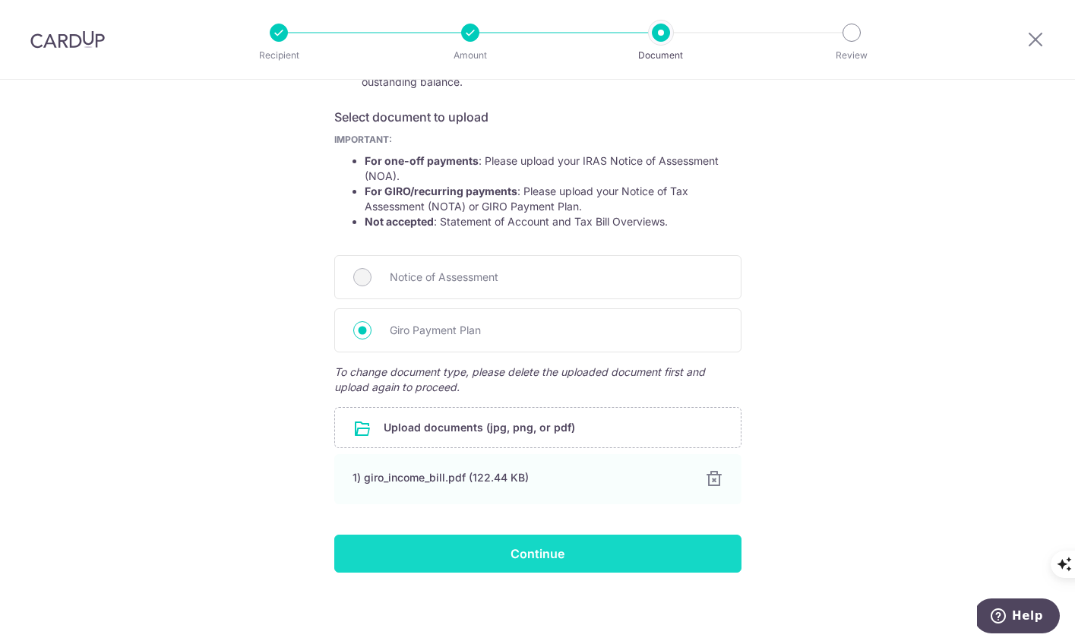
click at [536, 552] on input "Continue" at bounding box center [537, 554] width 407 height 38
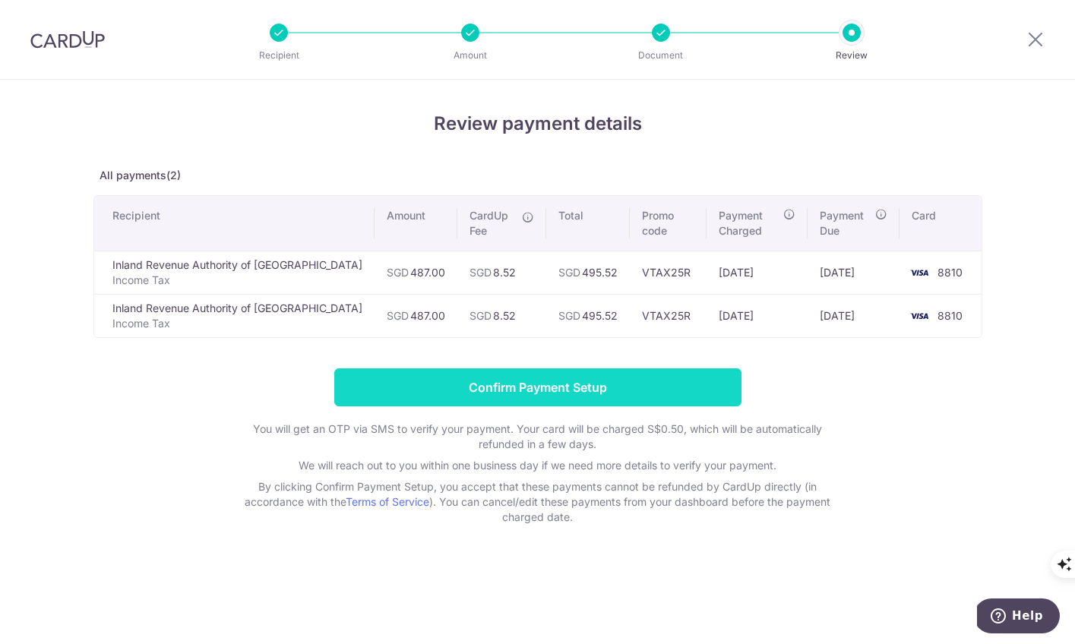
click at [640, 380] on input "Confirm Payment Setup" at bounding box center [537, 388] width 407 height 38
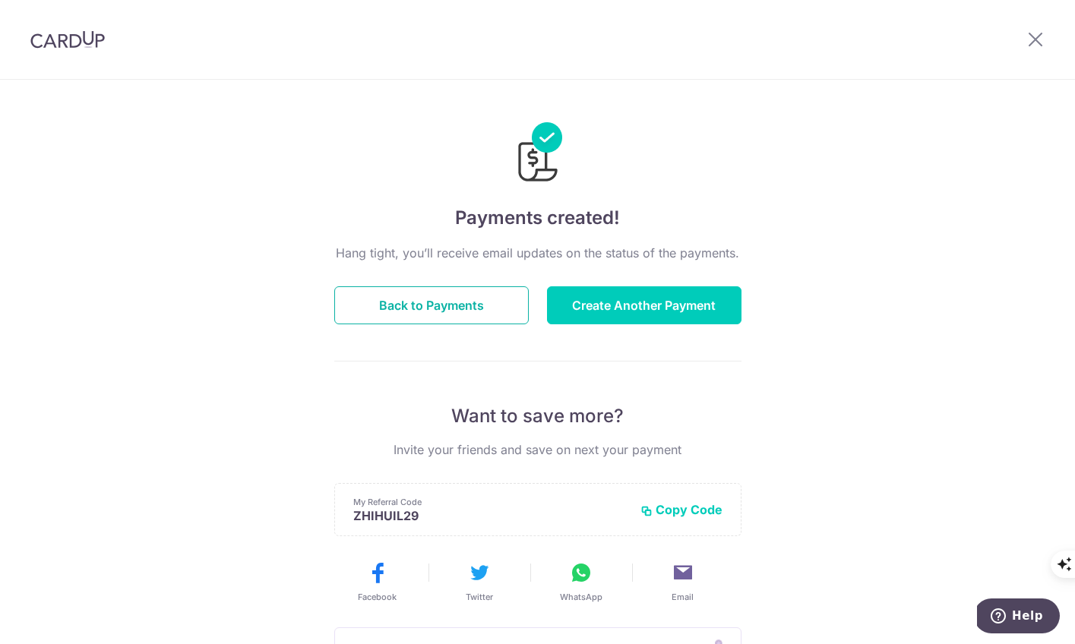
click at [423, 300] on button "Back to Payments" at bounding box center [431, 305] width 195 height 38
